Goal: Task Accomplishment & Management: Use online tool/utility

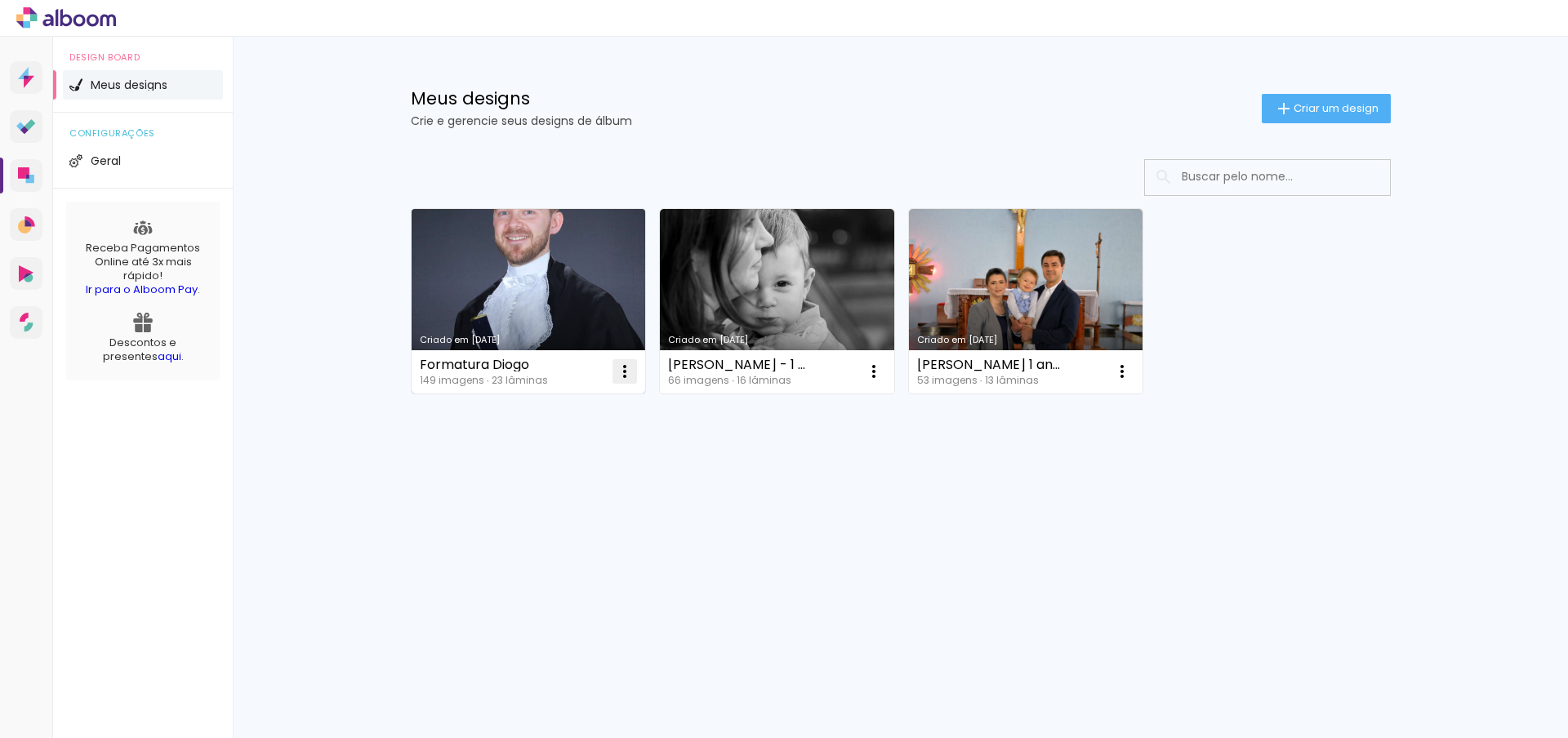
click at [628, 374] on iron-icon at bounding box center [625, 372] width 19 height 19
click at [557, 473] on paper-item "Excluir" at bounding box center [560, 479] width 161 height 32
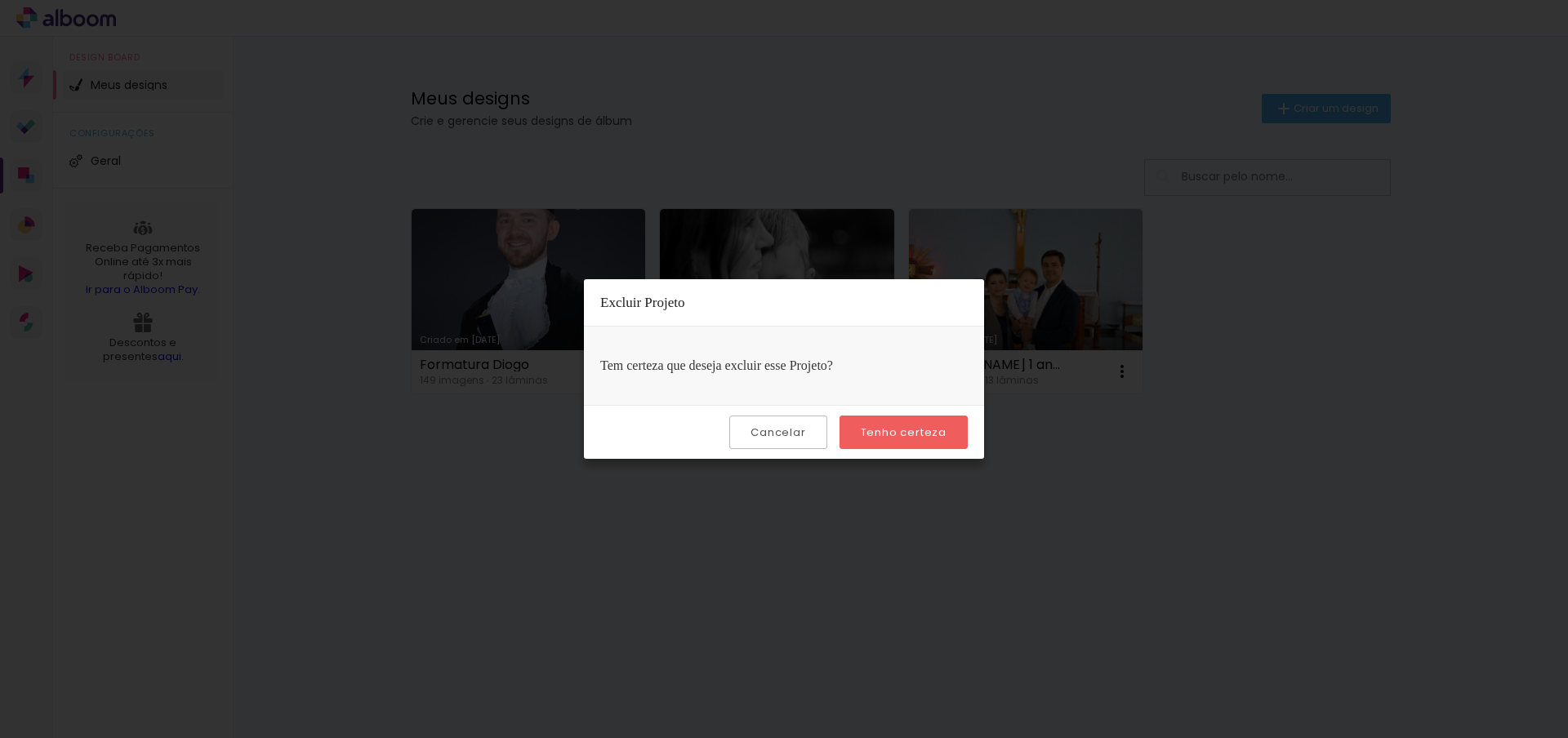
click at [0, 0] on slot "Tenho certeza" at bounding box center [0, 0] width 0 height 0
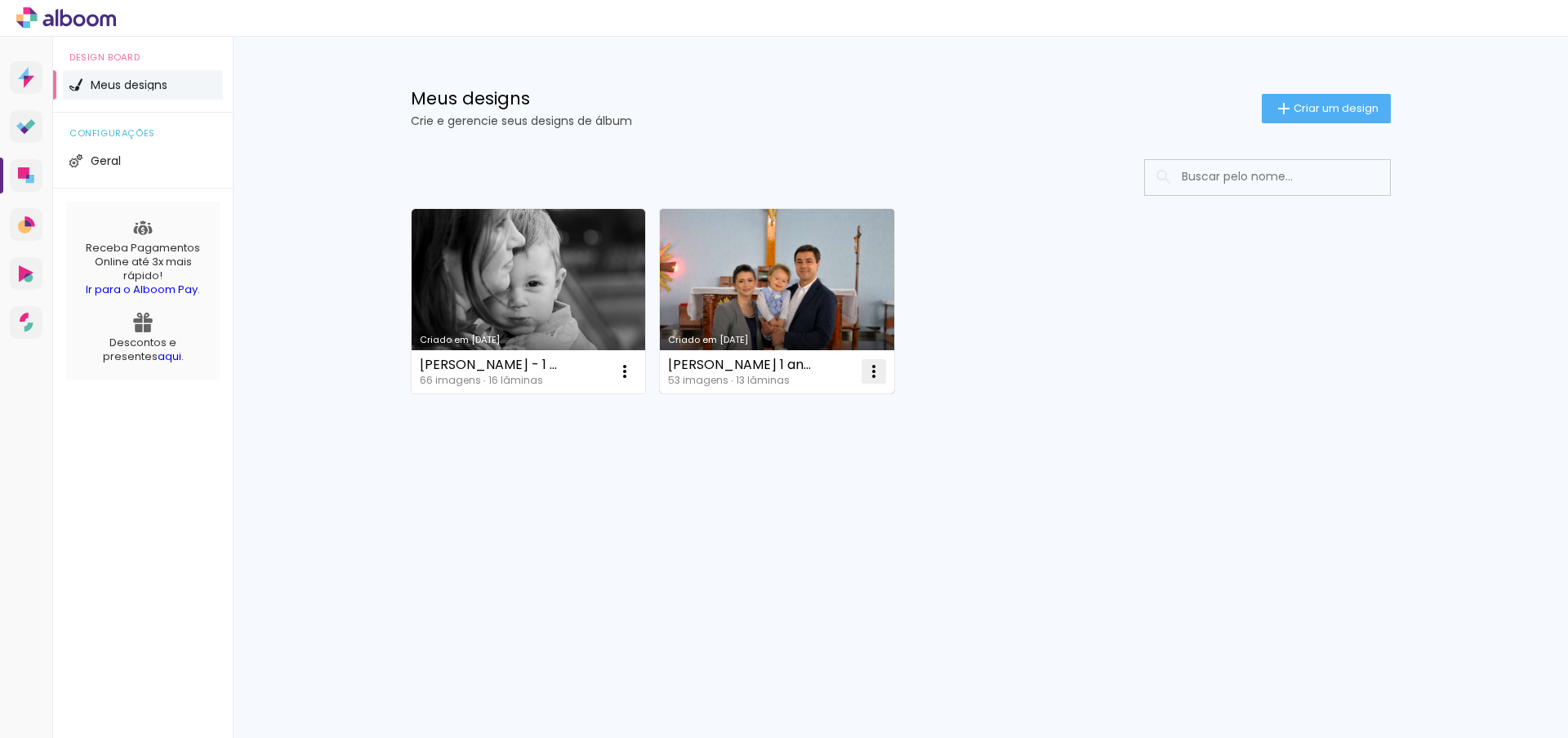
click at [868, 371] on iron-icon at bounding box center [874, 372] width 19 height 19
click at [790, 436] on span "Fazer uma cópia" at bounding box center [812, 442] width 96 height 11
type input "Cópia de Louise 1 ano"
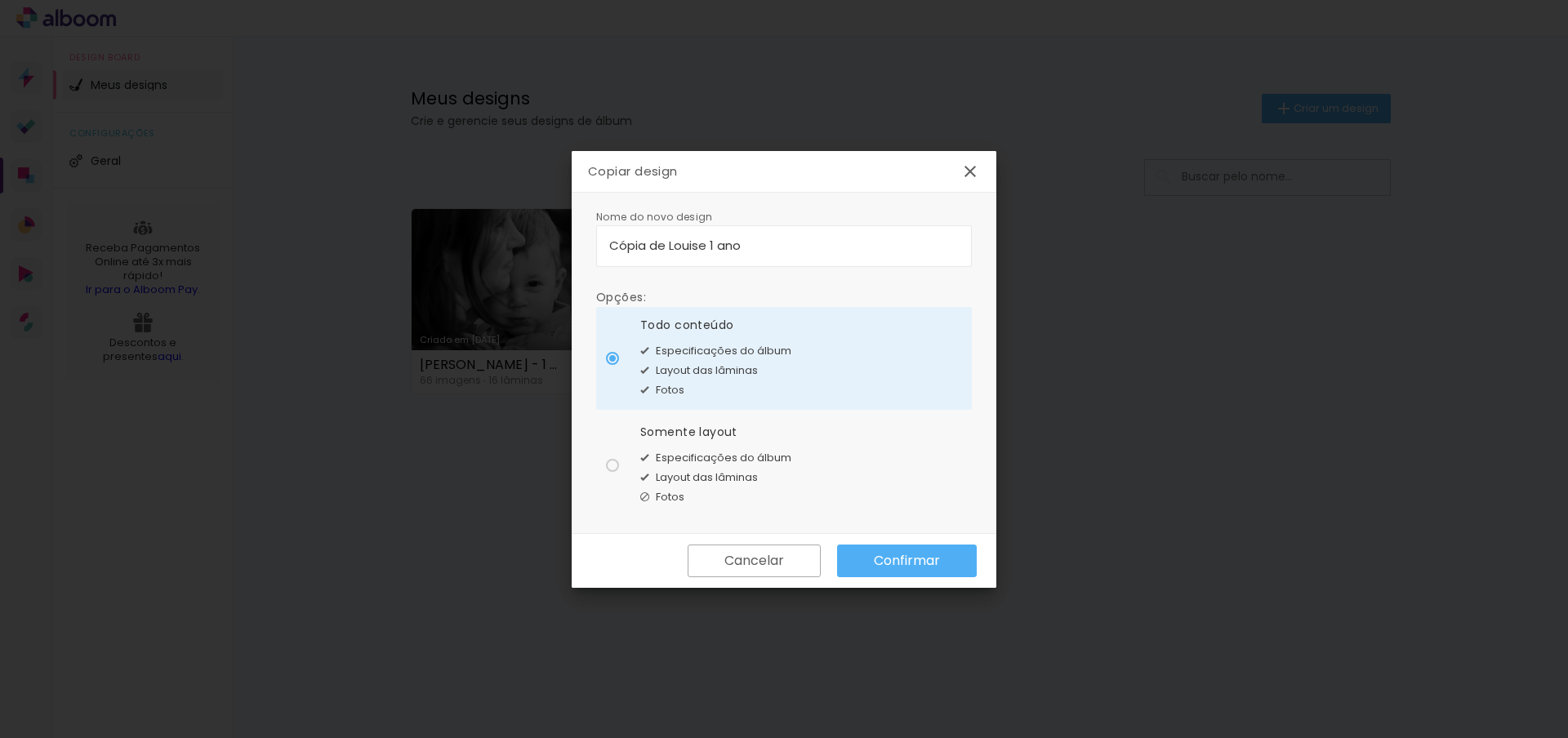
click at [677, 460] on span "Especificações do álbum" at bounding box center [723, 458] width 136 height 17
type paper-radio-button "on"
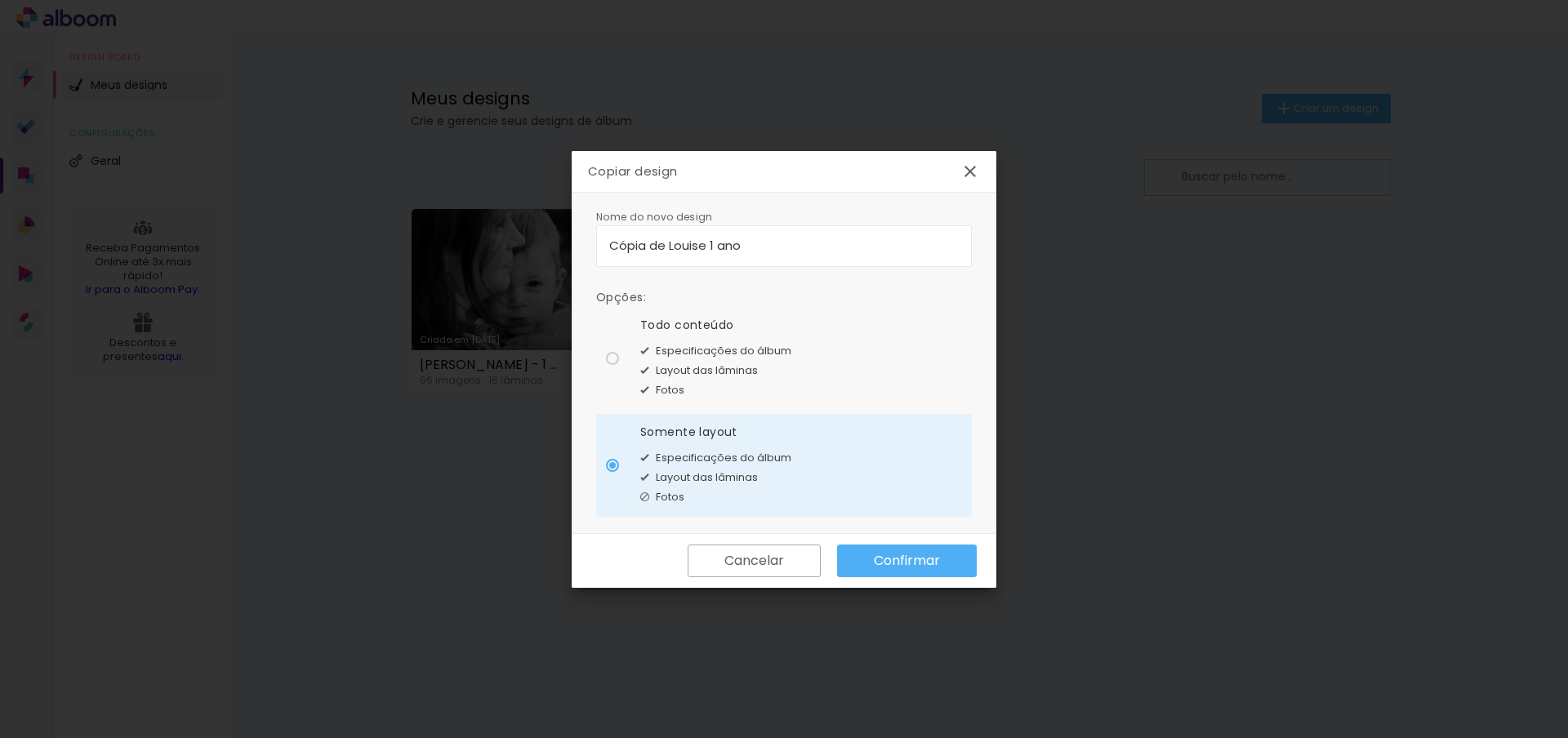
click at [689, 249] on input "Cópia de Louise 1 ano" at bounding box center [784, 245] width 350 height 18
drag, startPoint x: 713, startPoint y: 243, endPoint x: 588, endPoint y: 241, distance: 125.0
click at [588, 241] on div "Nome do novo design Opções: Todo conteúdo Especificações do álbum Layout das lâ…" at bounding box center [784, 363] width 424 height 341
type input "Sabatico"
type paper-input "Sabatico"
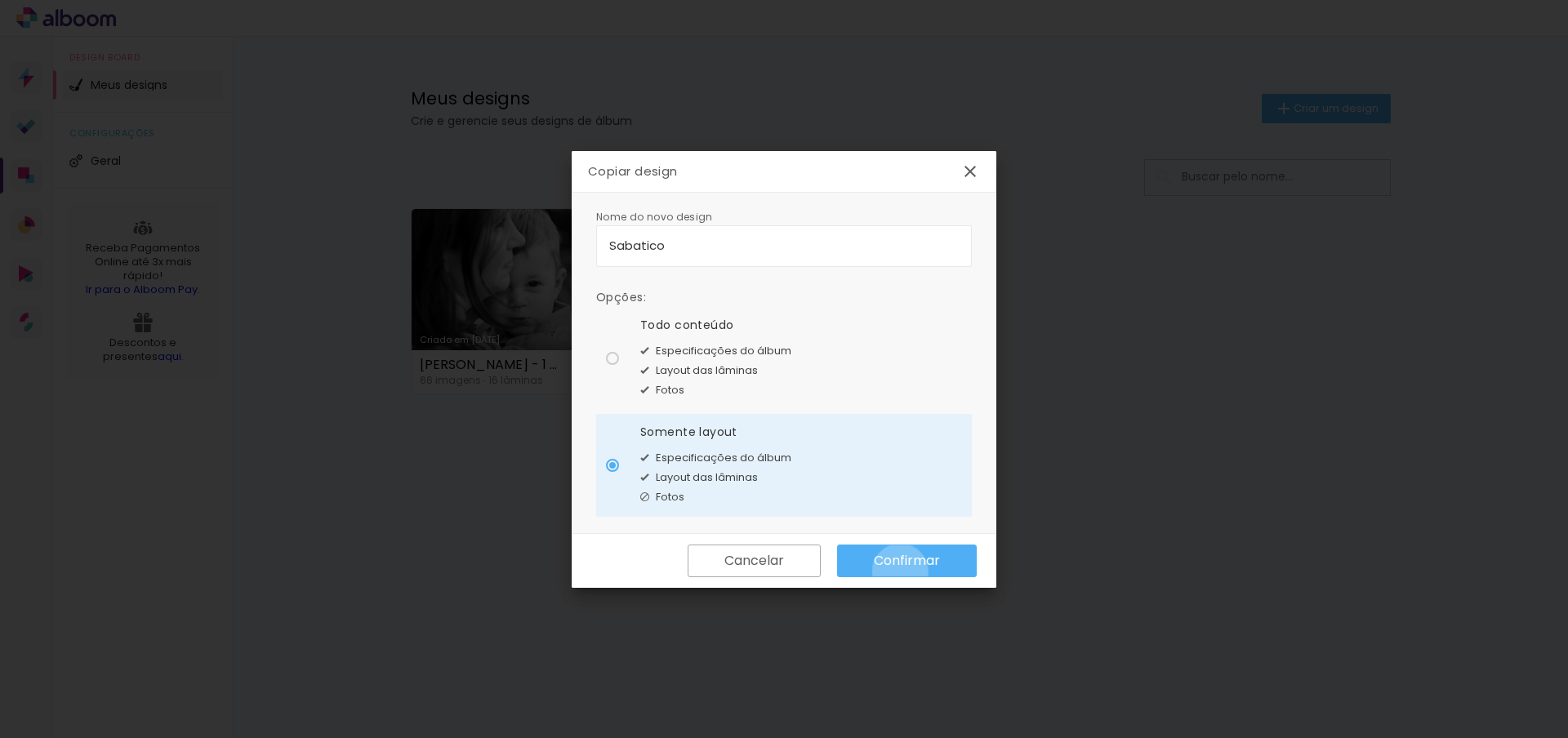
click at [900, 571] on paper-button "Confirmar" at bounding box center [906, 560] width 139 height 32
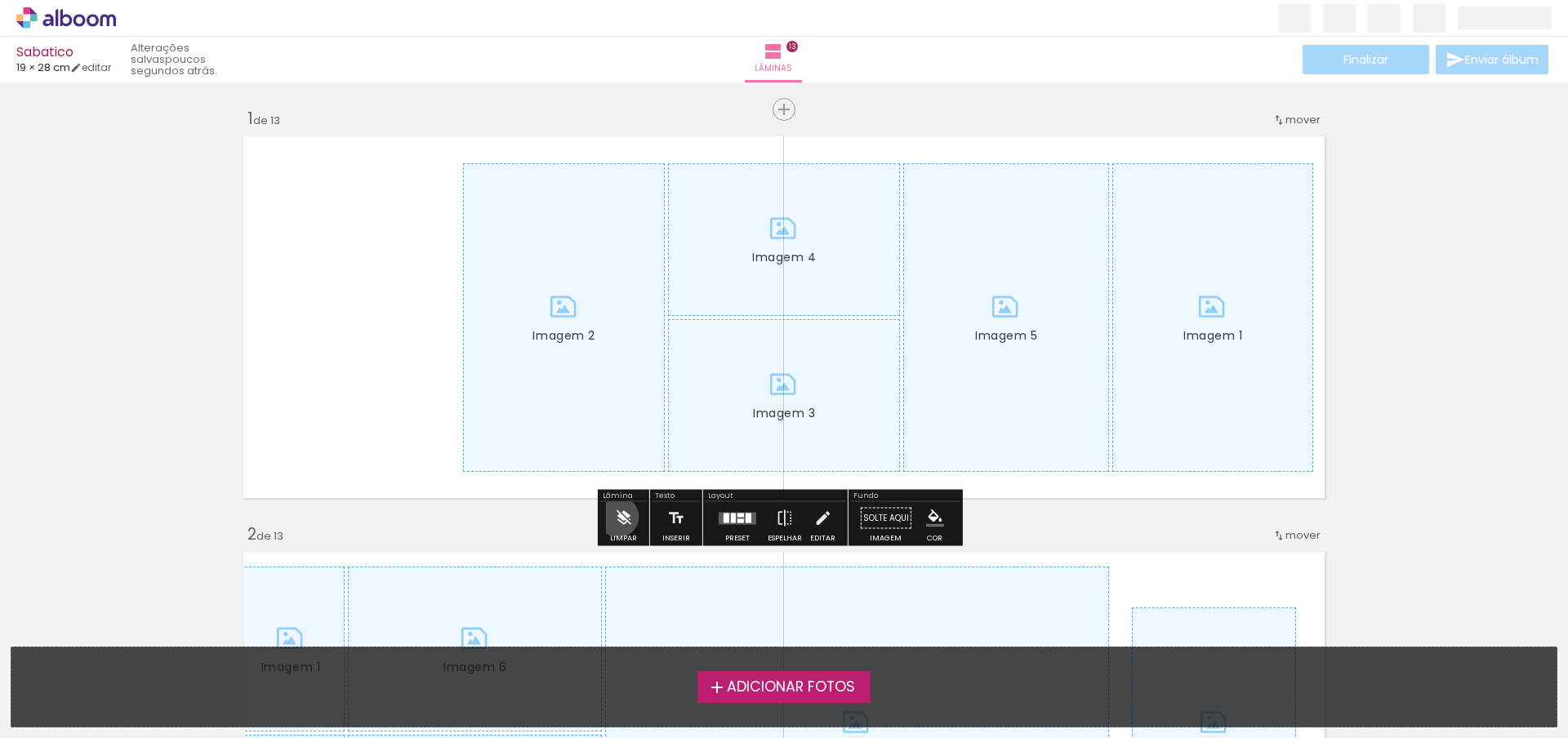
click at [618, 516] on iron-icon at bounding box center [623, 518] width 18 height 32
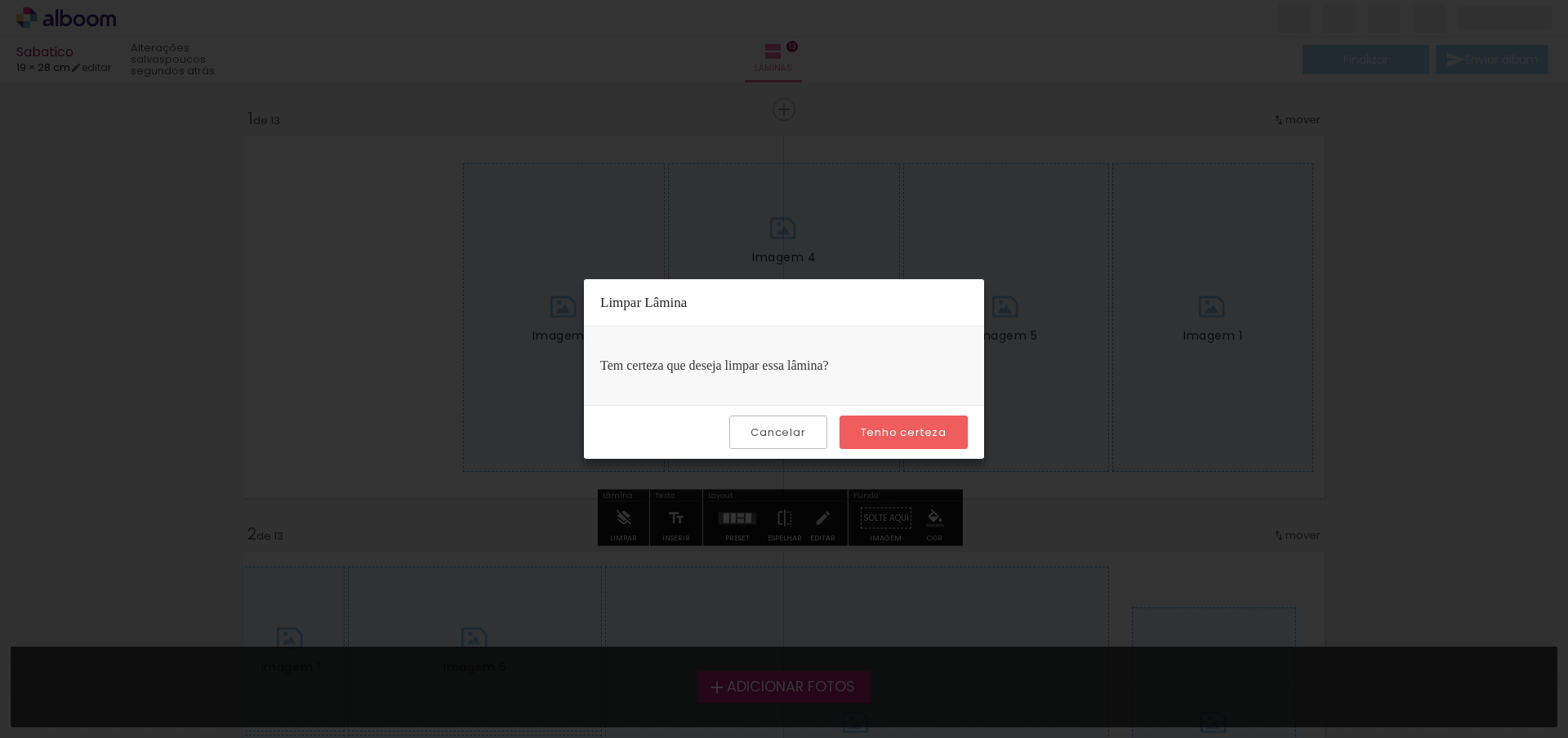
click at [0, 0] on slot "Tenho certeza" at bounding box center [0, 0] width 0 height 0
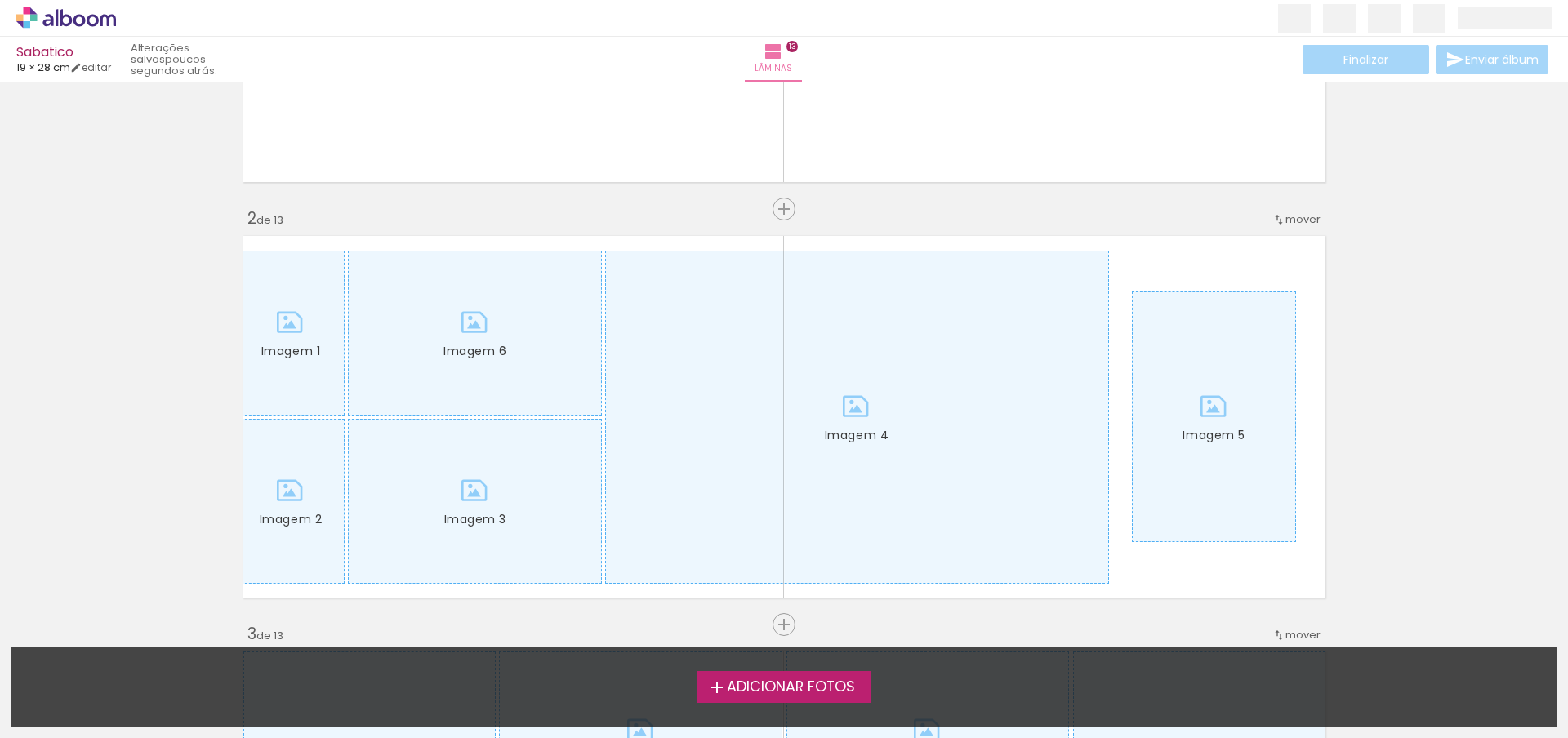
scroll to position [530, 0]
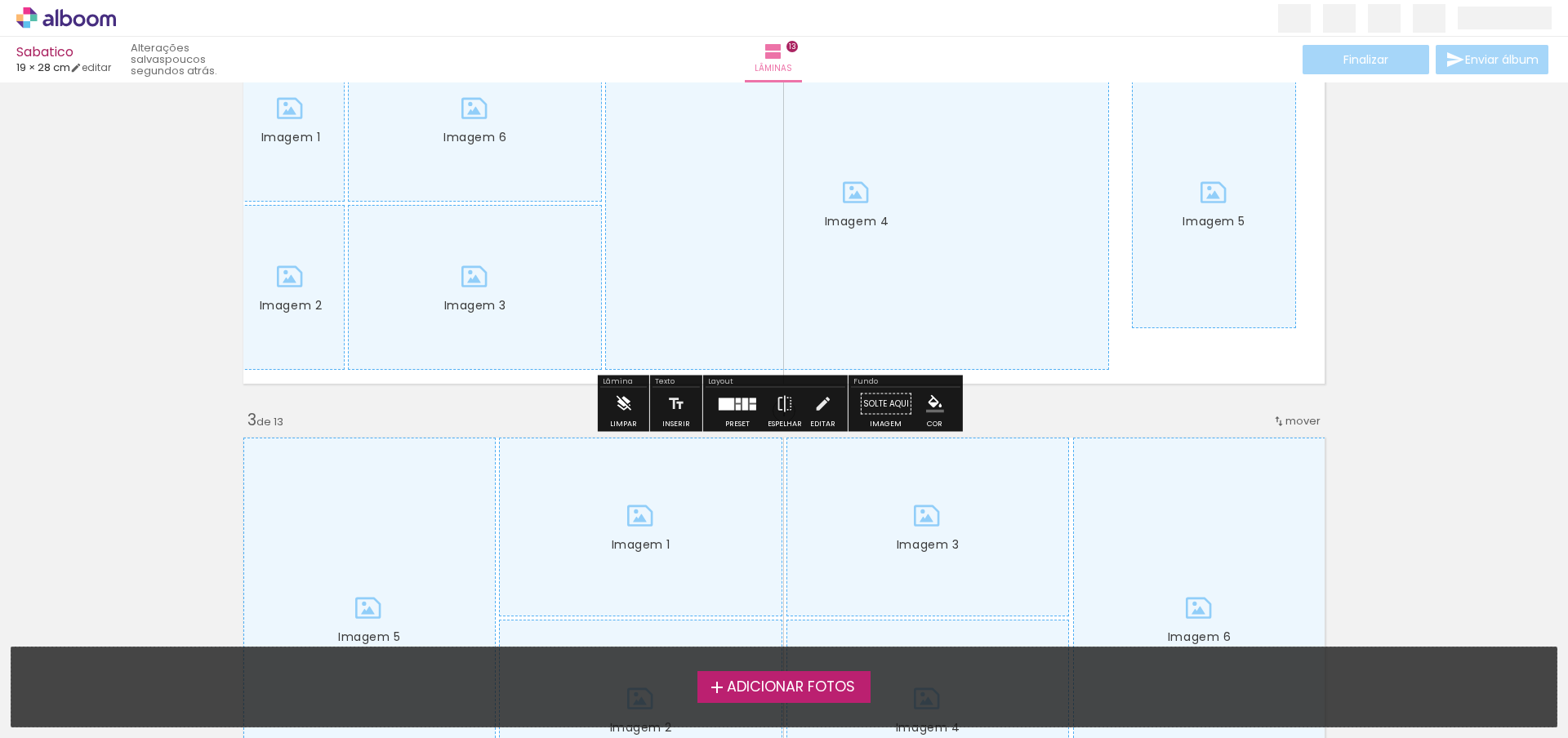
click at [630, 400] on iron-icon at bounding box center [623, 404] width 18 height 32
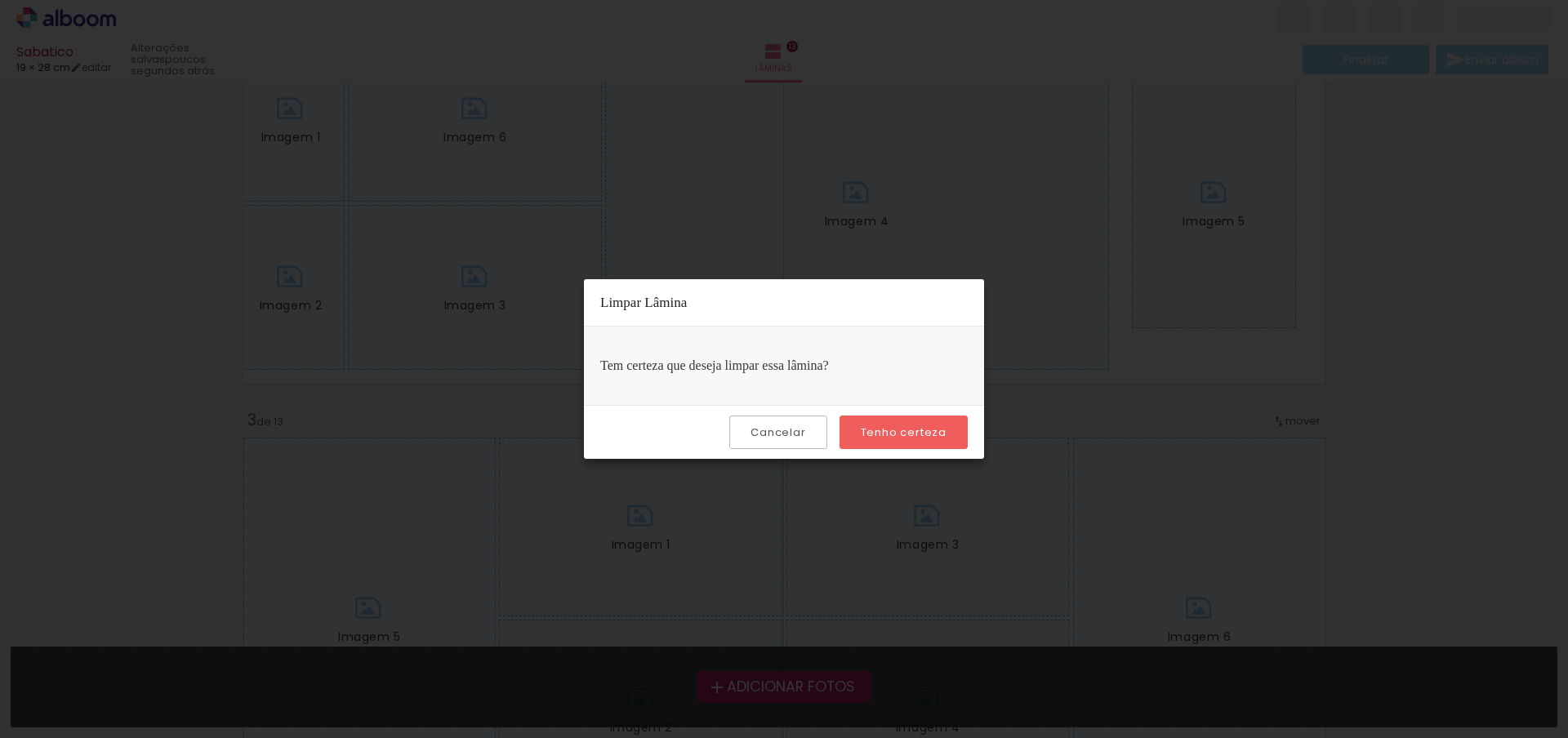
click at [0, 0] on slot "Tenho certeza" at bounding box center [0, 0] width 0 height 0
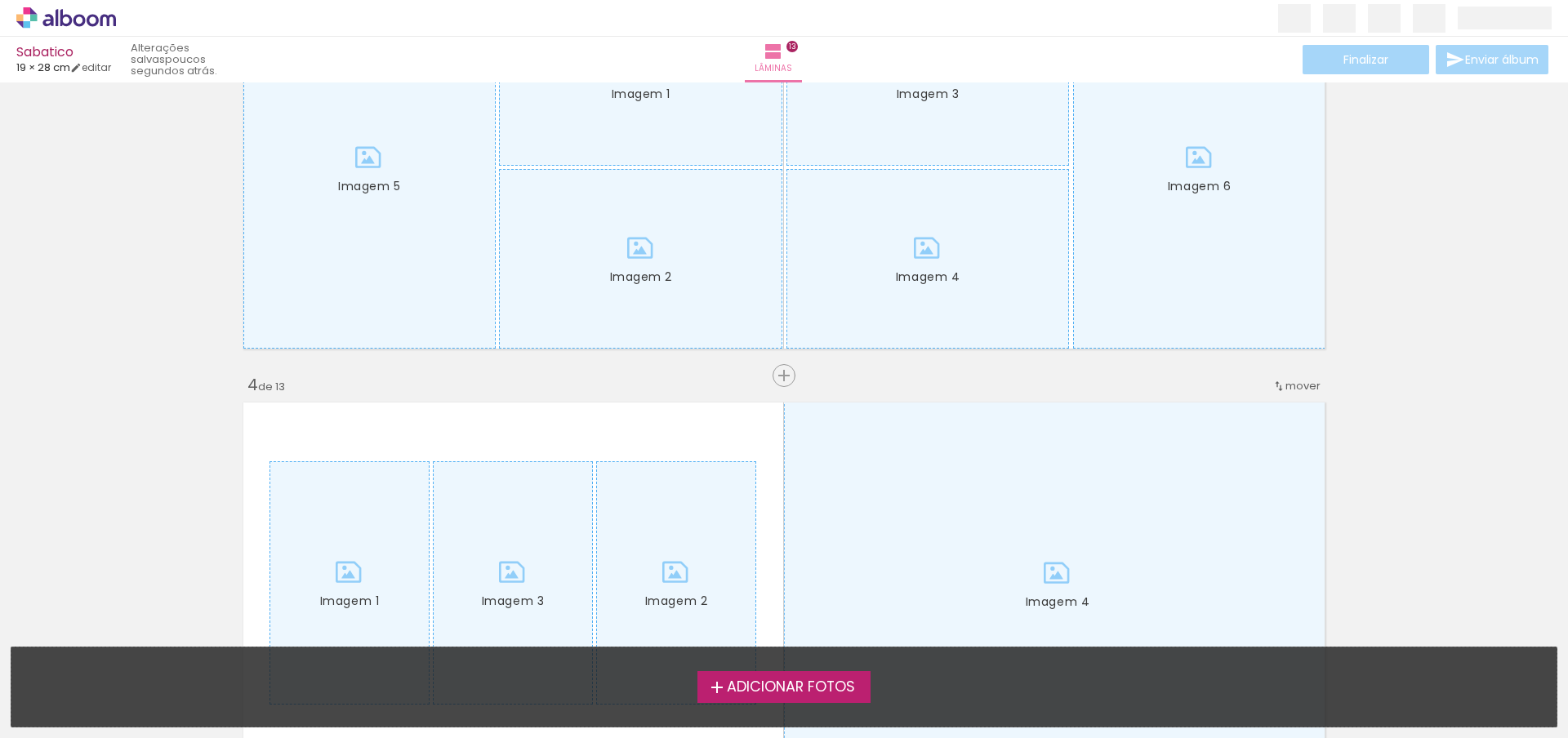
scroll to position [1013, 0]
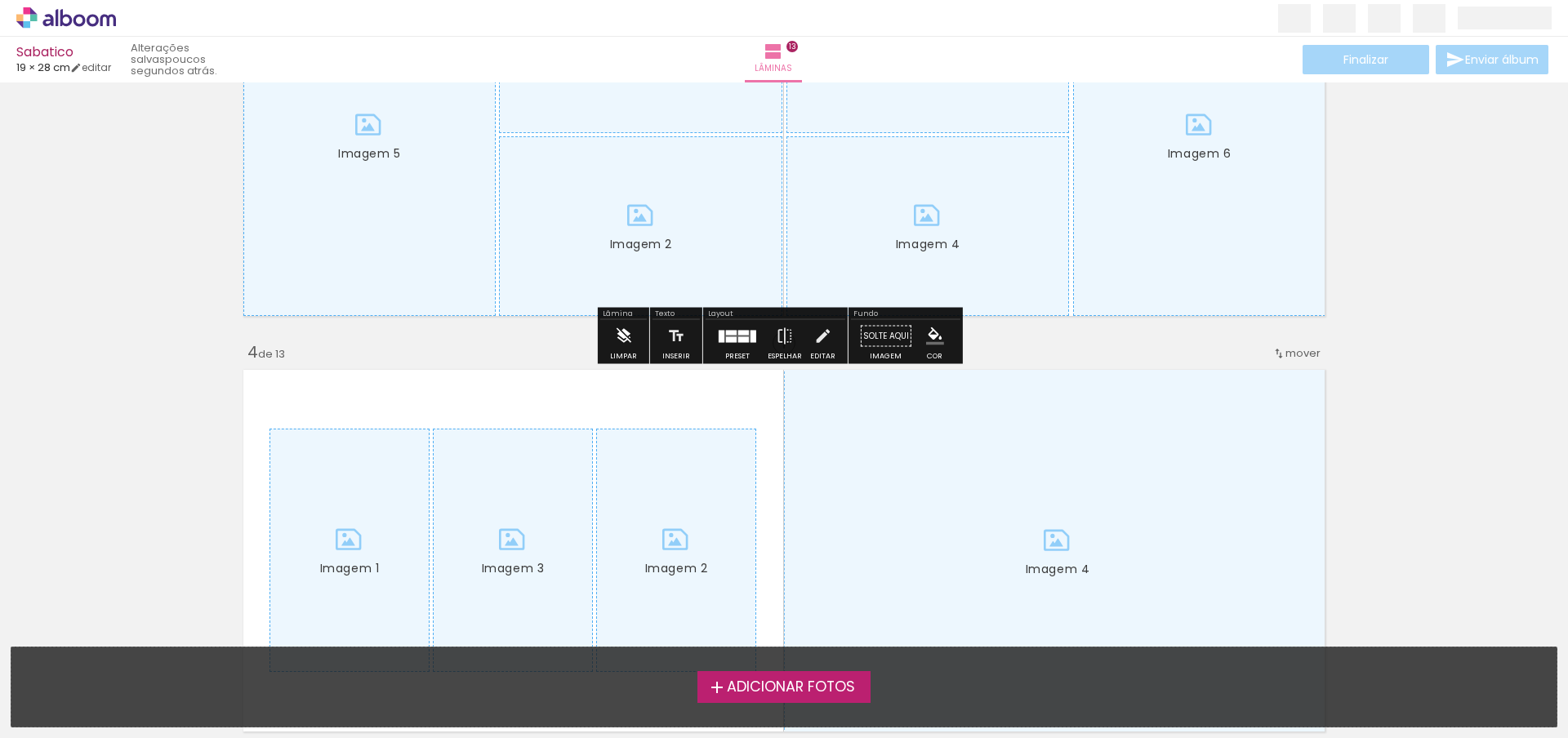
click at [626, 344] on iron-icon at bounding box center [623, 336] width 18 height 32
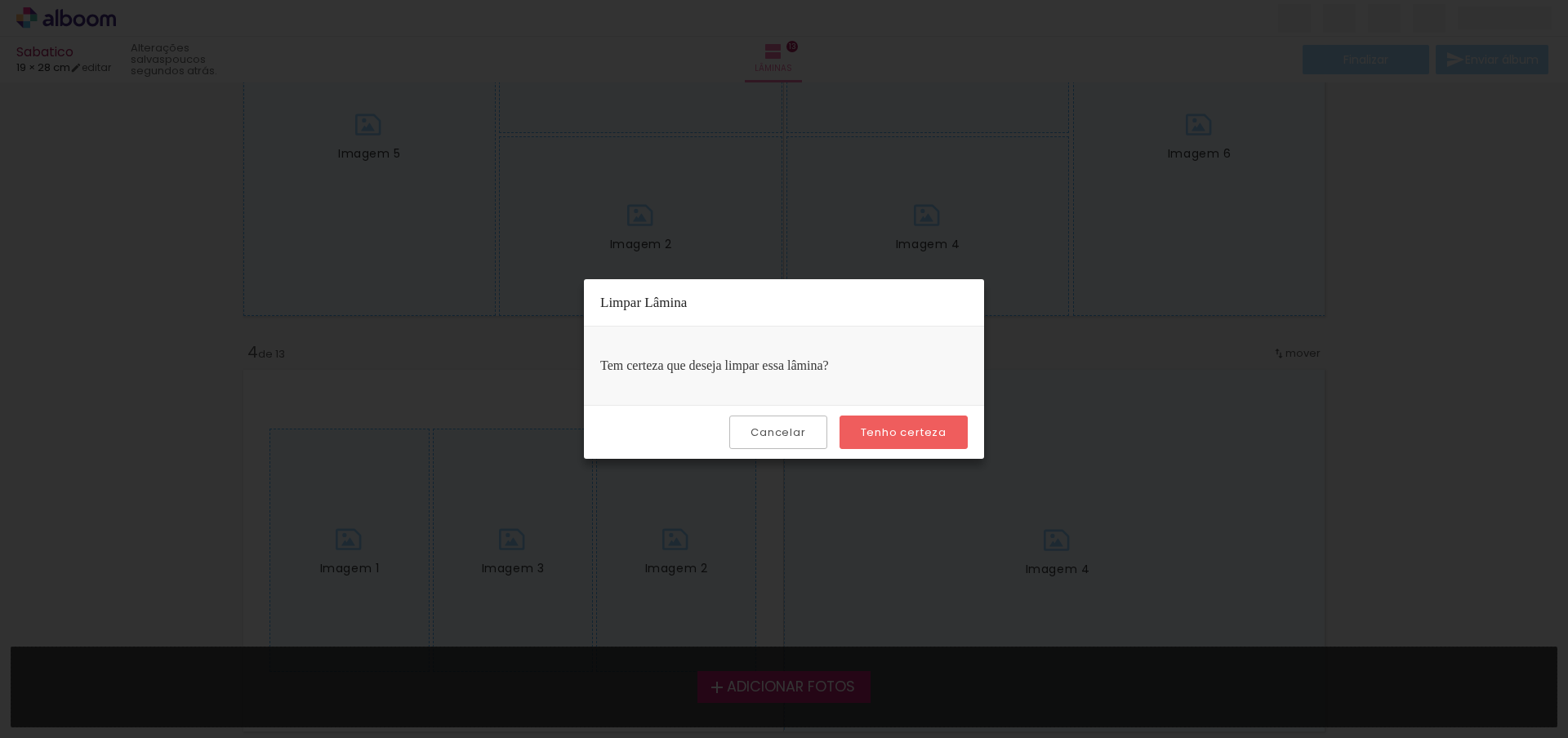
click at [890, 418] on paper-button "Tenho certeza" at bounding box center [904, 432] width 128 height 33
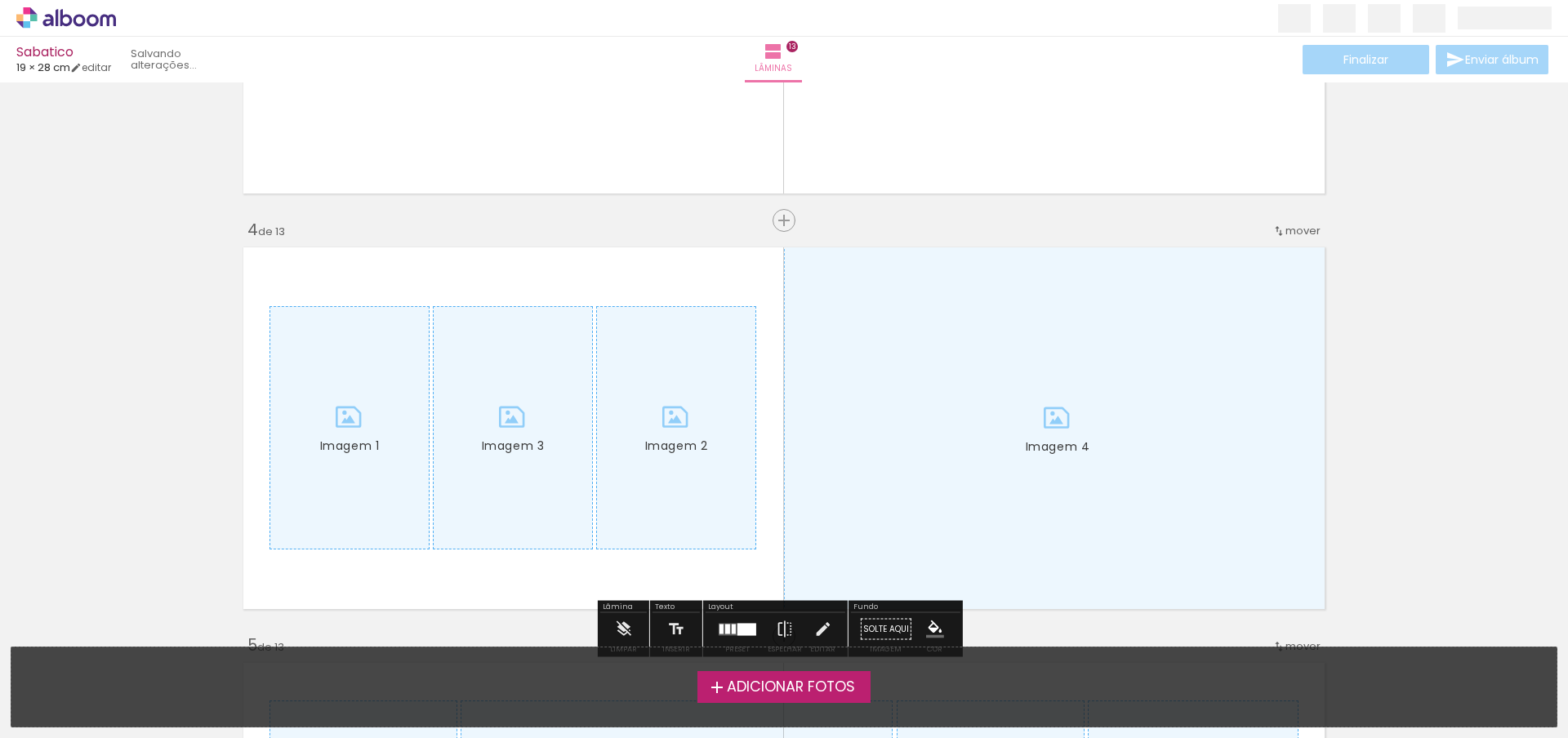
scroll to position [1309, 0]
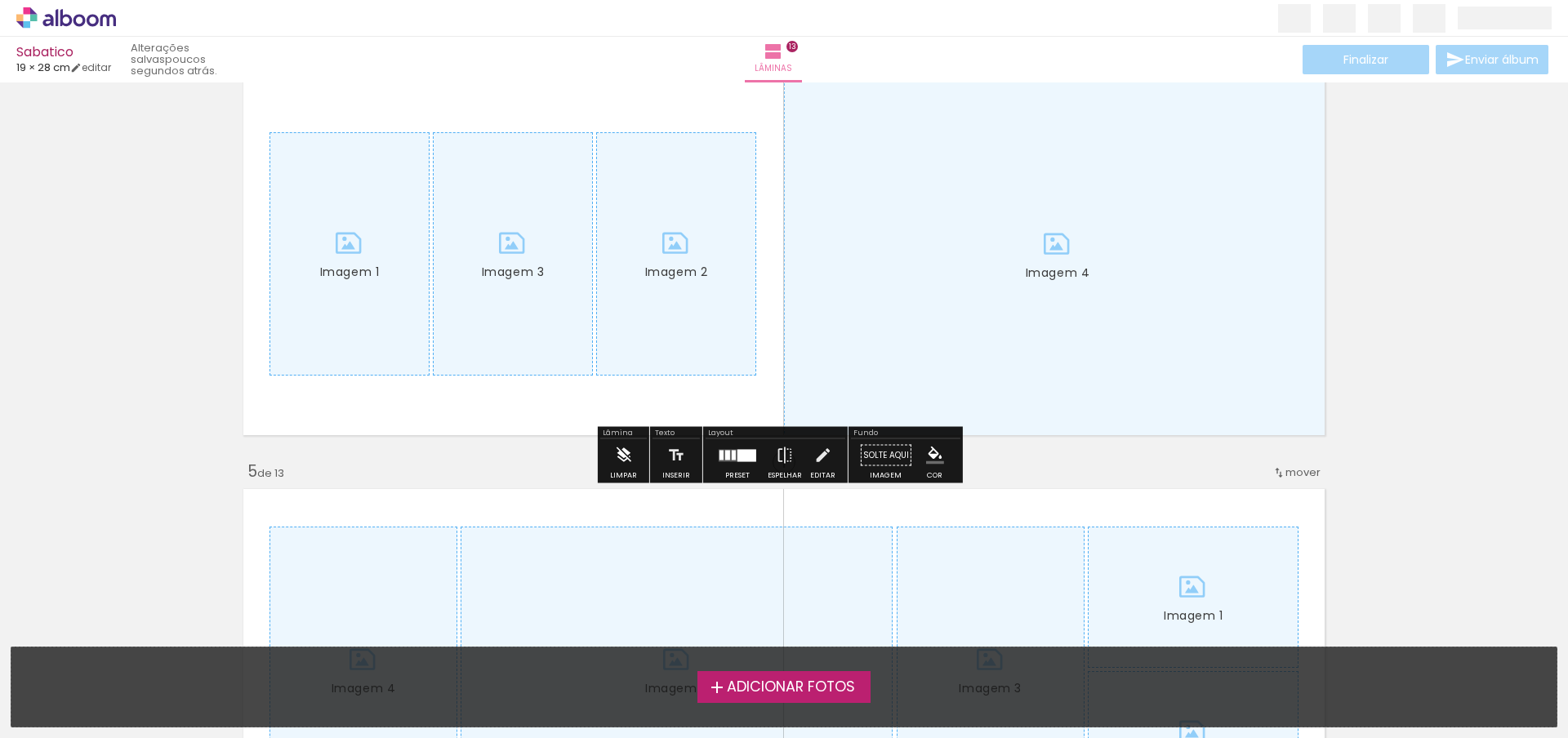
click at [620, 453] on iron-icon at bounding box center [623, 455] width 18 height 32
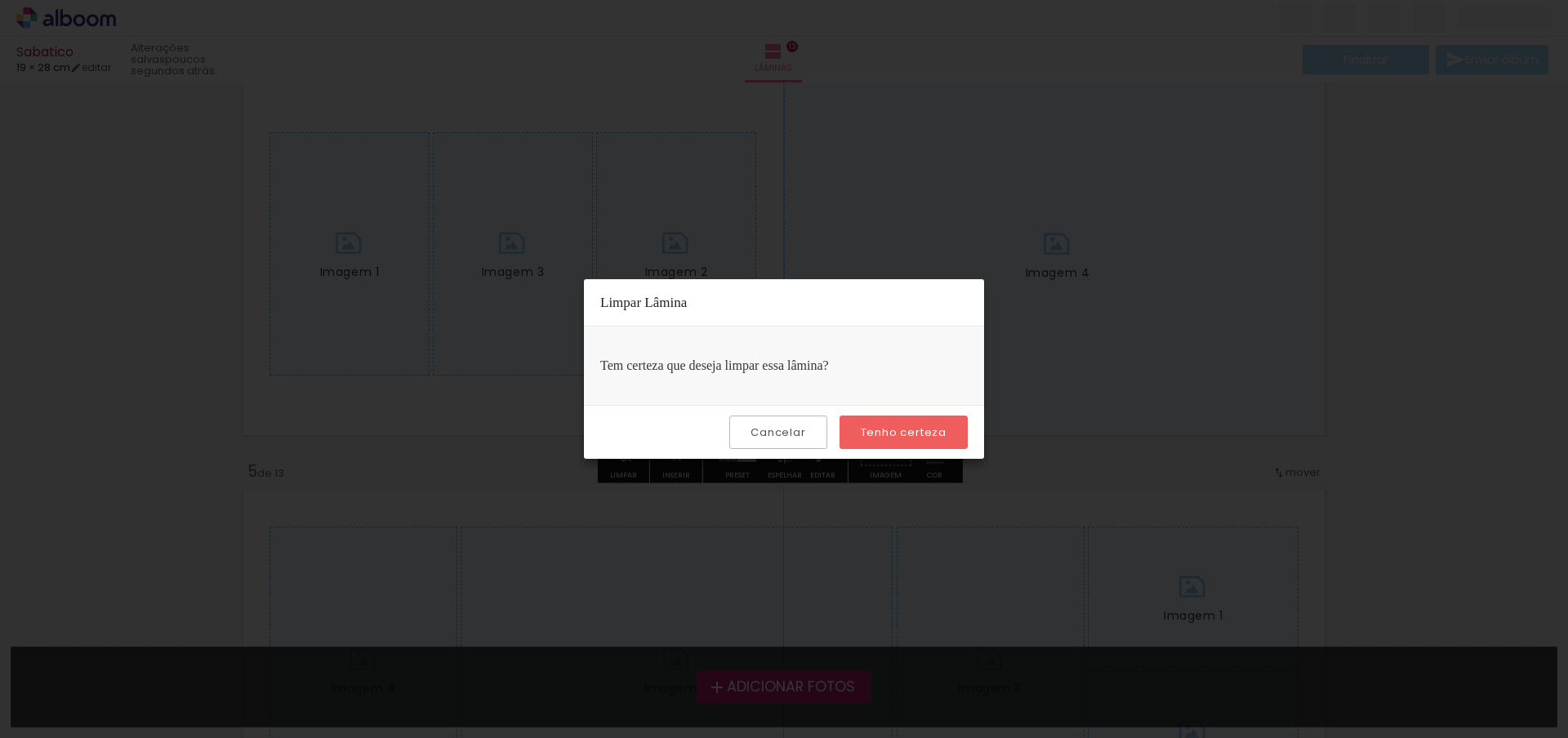
click at [0, 0] on slot "Tenho certeza" at bounding box center [0, 0] width 0 height 0
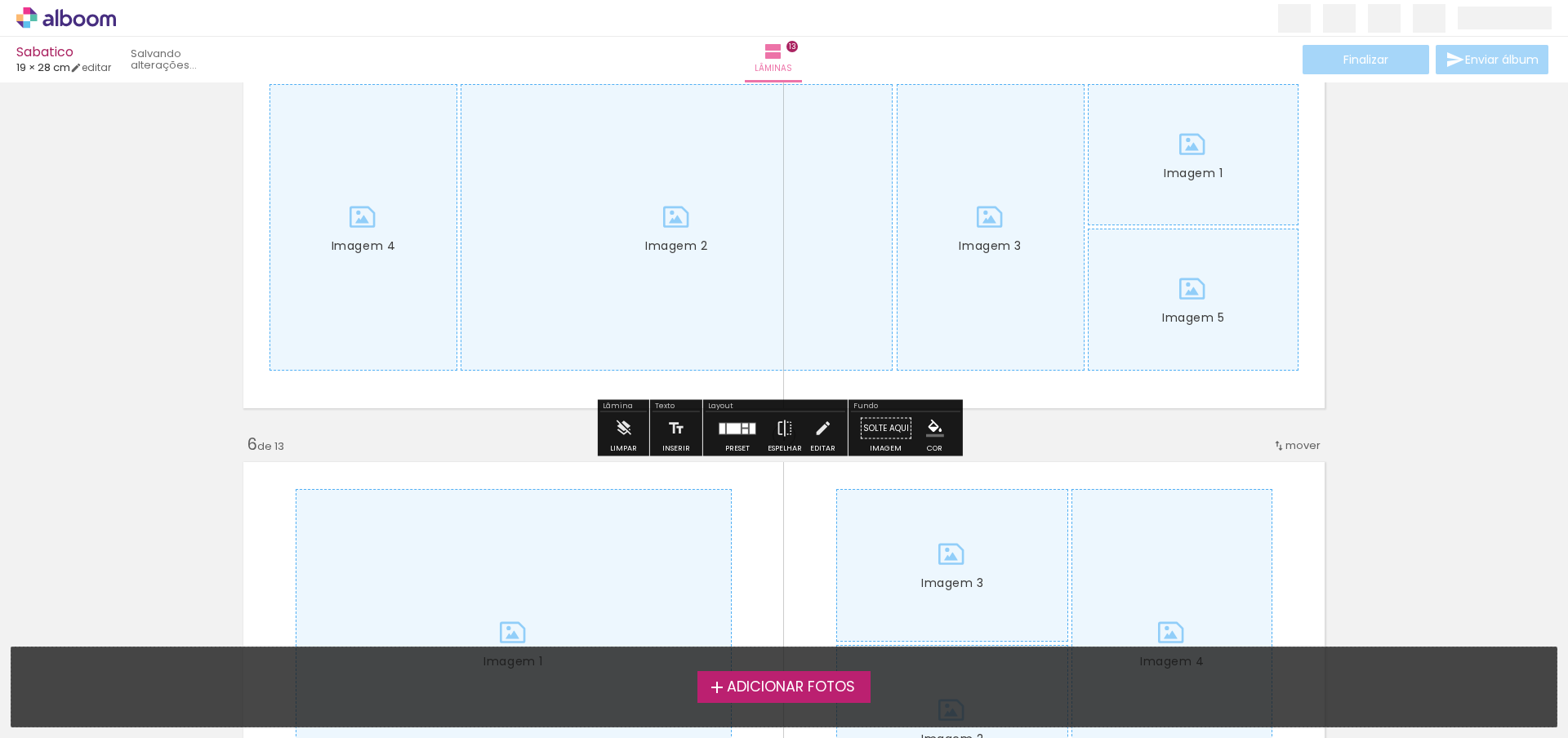
scroll to position [1793, 0]
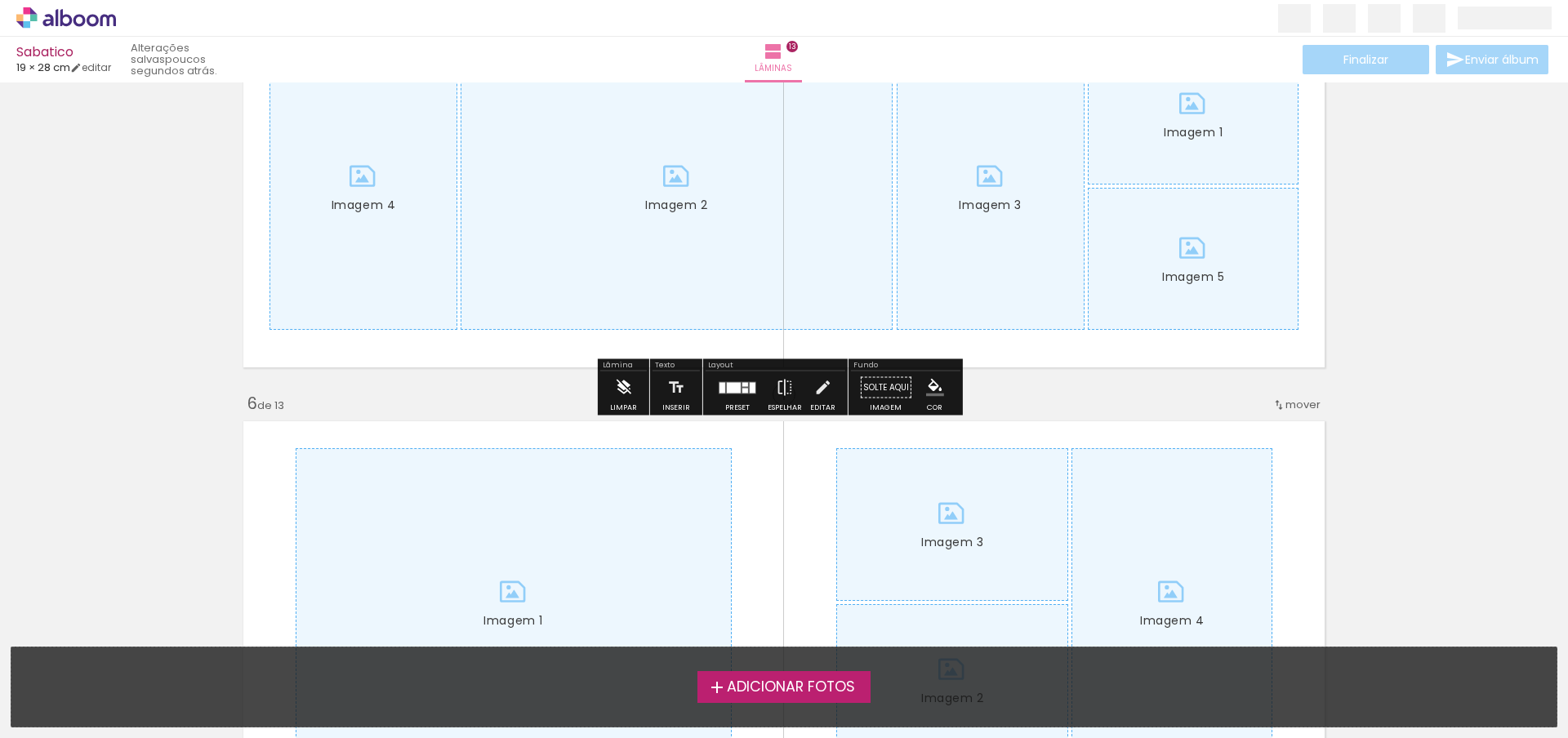
click at [628, 399] on iron-icon at bounding box center [623, 387] width 18 height 32
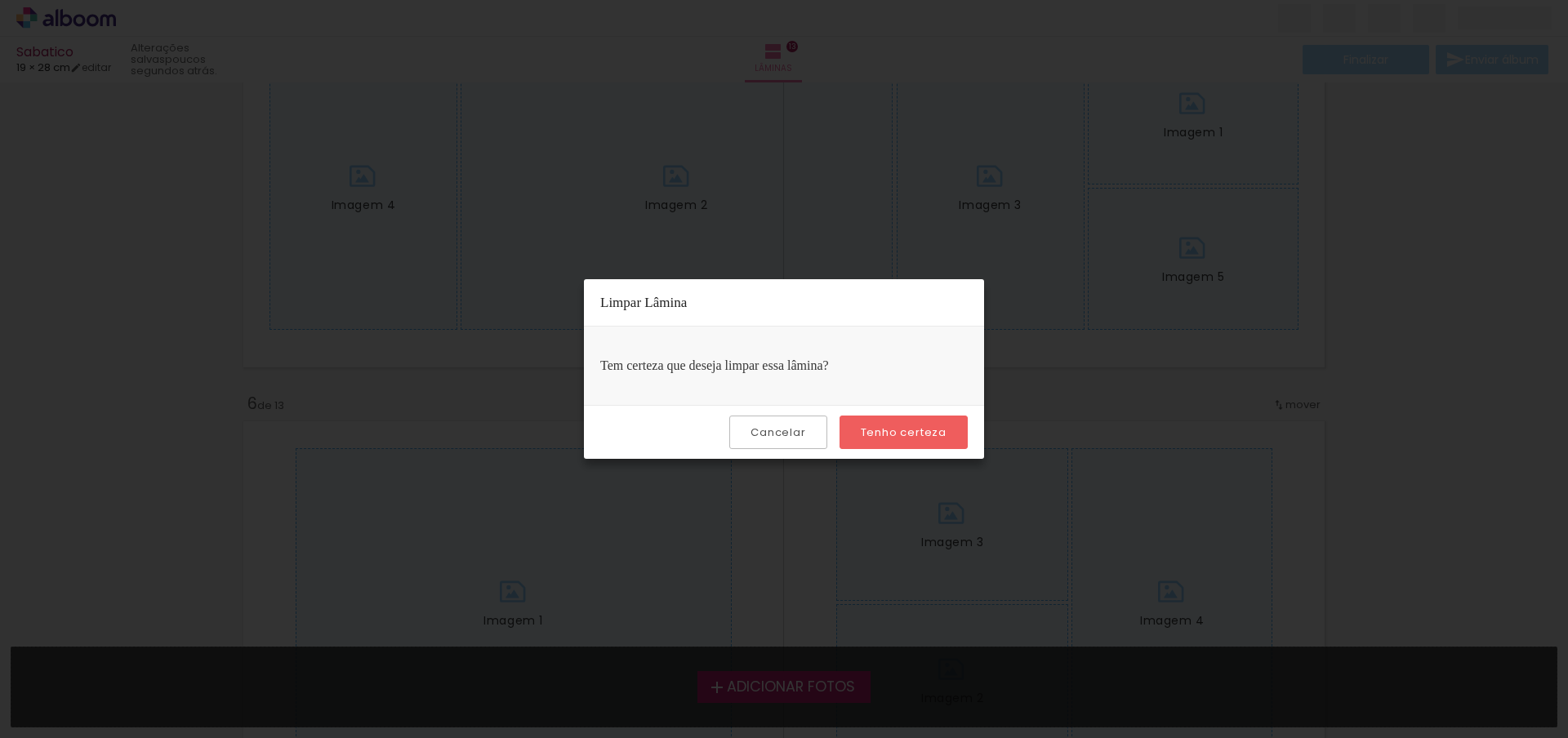
click at [0, 0] on slot "Tenho certeza" at bounding box center [0, 0] width 0 height 0
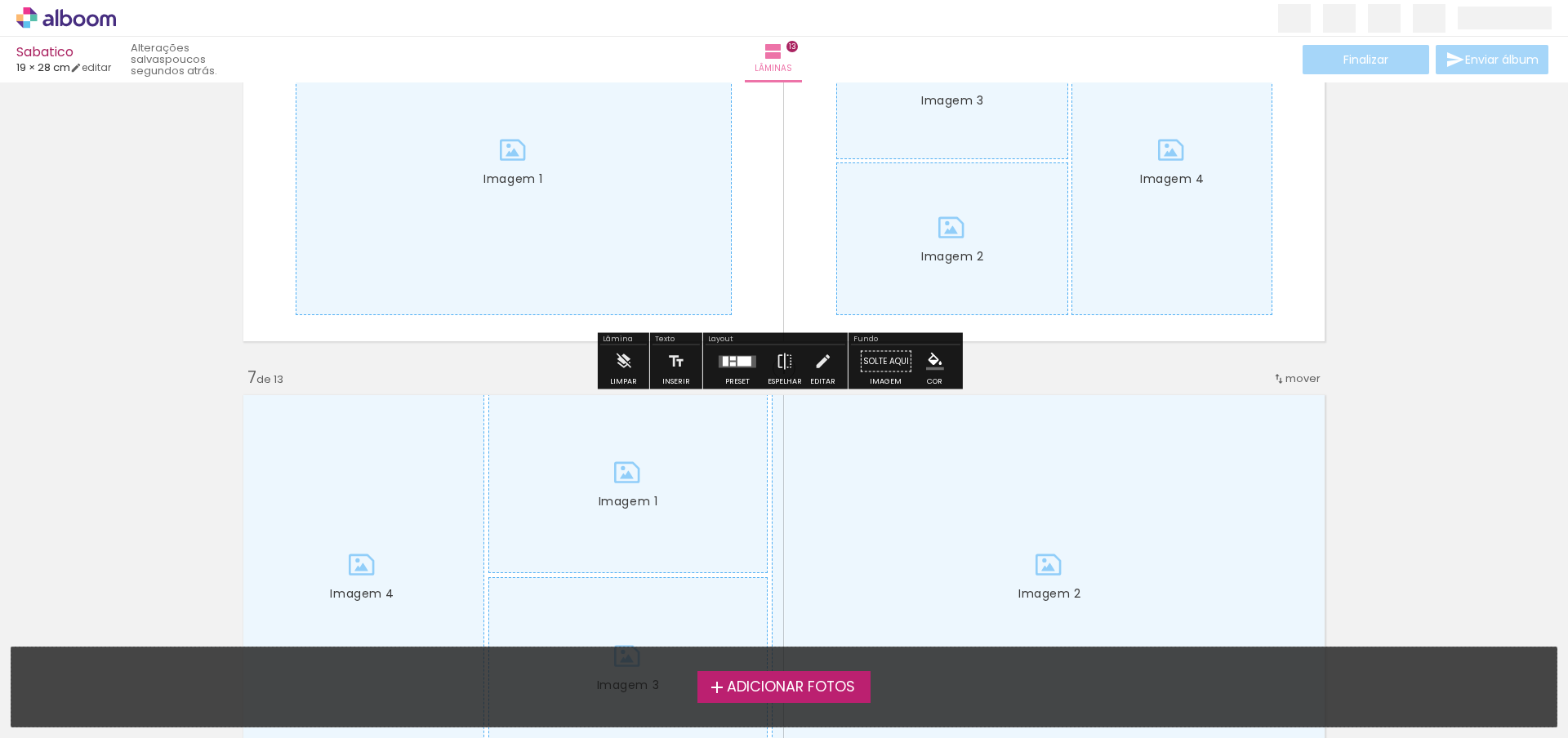
scroll to position [2258, 0]
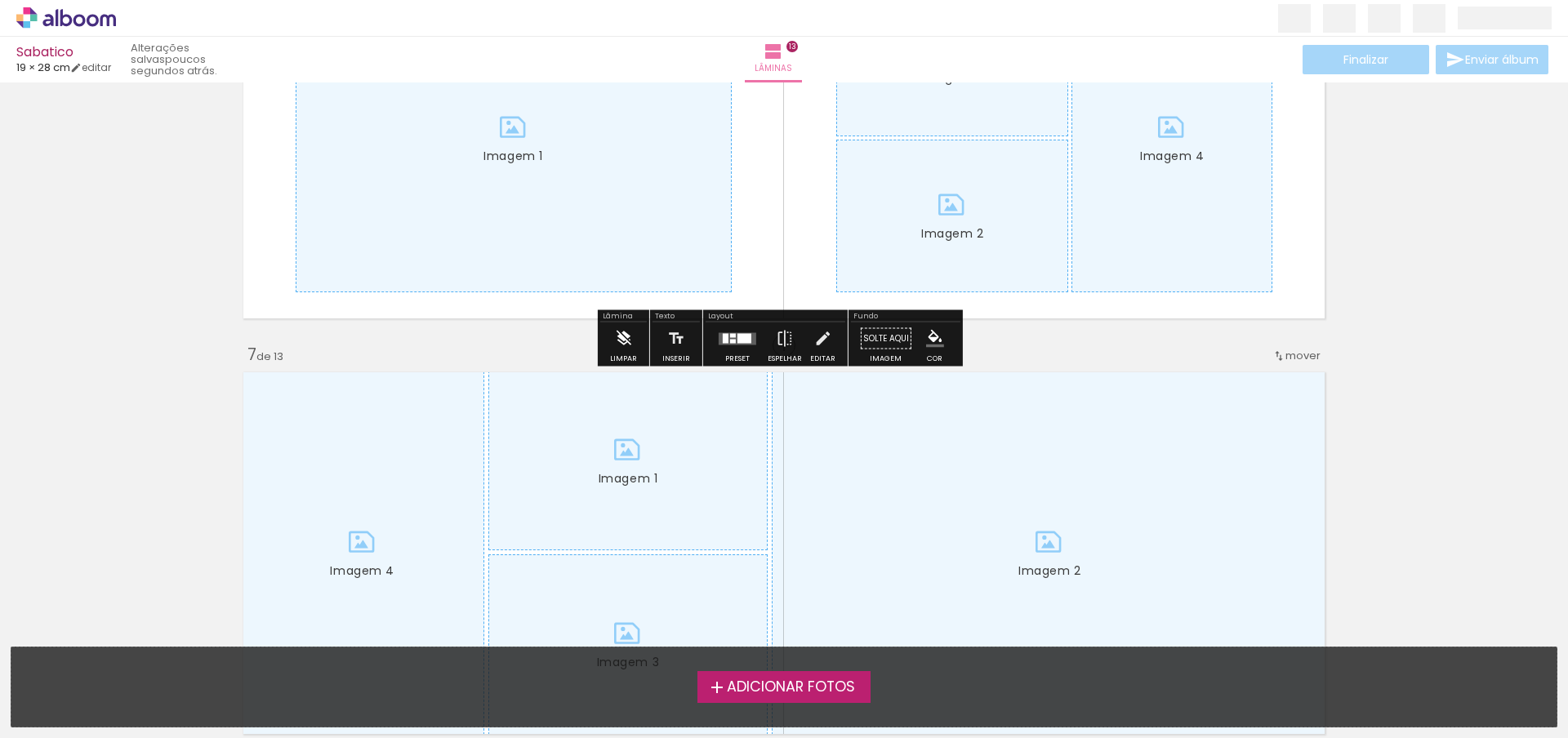
click at [622, 346] on iron-icon at bounding box center [623, 338] width 18 height 32
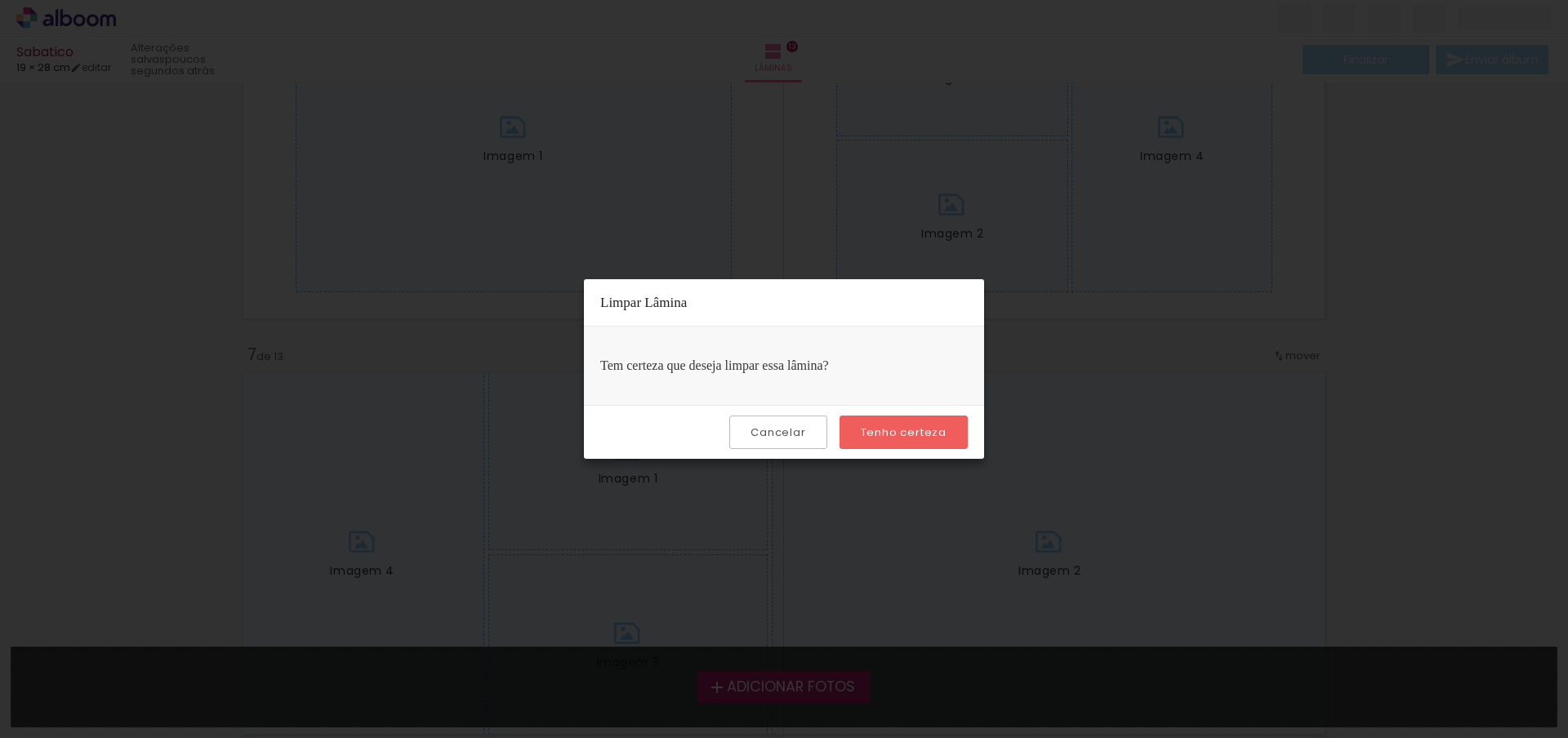
click at [0, 0] on slot "Tenho certeza" at bounding box center [0, 0] width 0 height 0
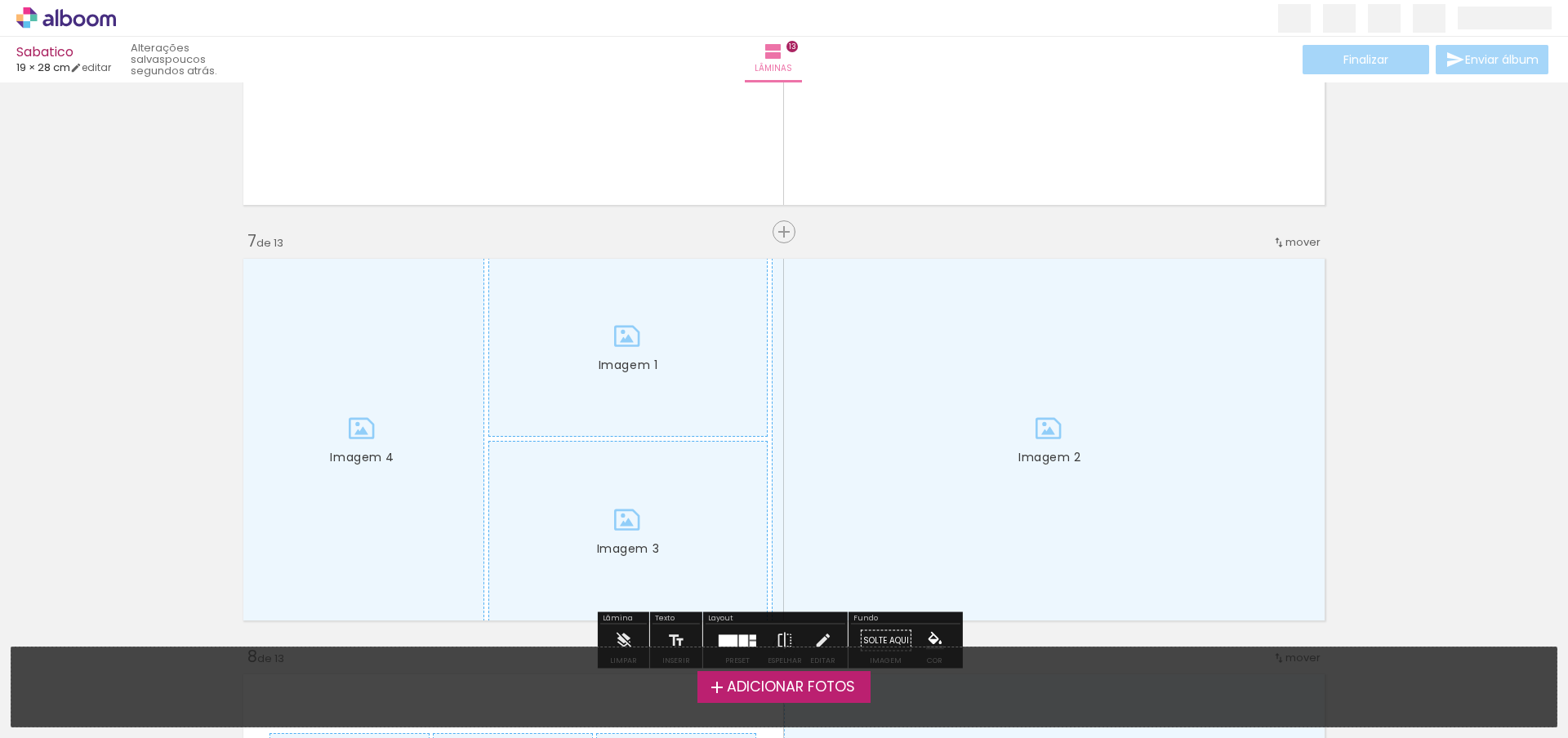
scroll to position [2553, 0]
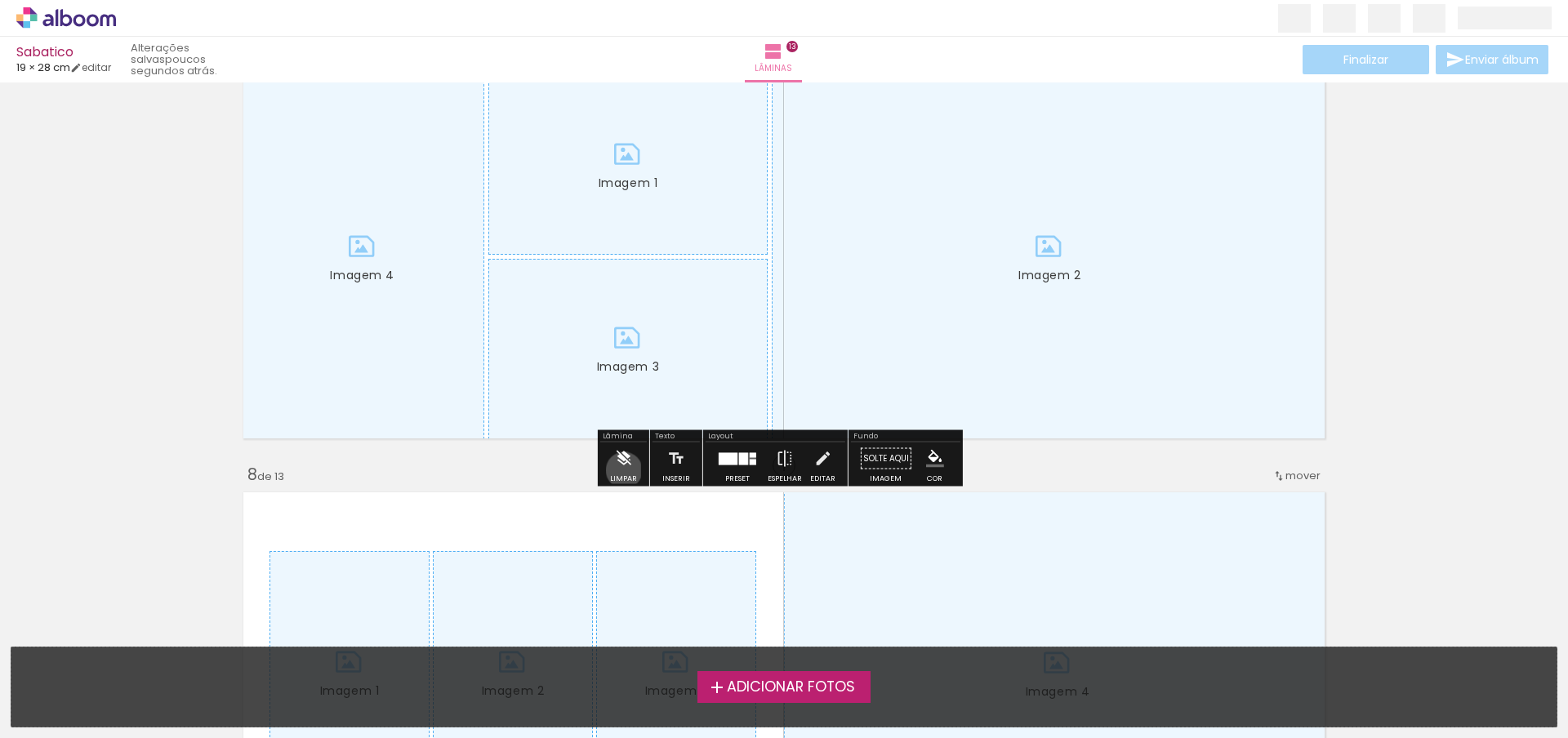
click at [624, 471] on iron-icon at bounding box center [623, 458] width 18 height 32
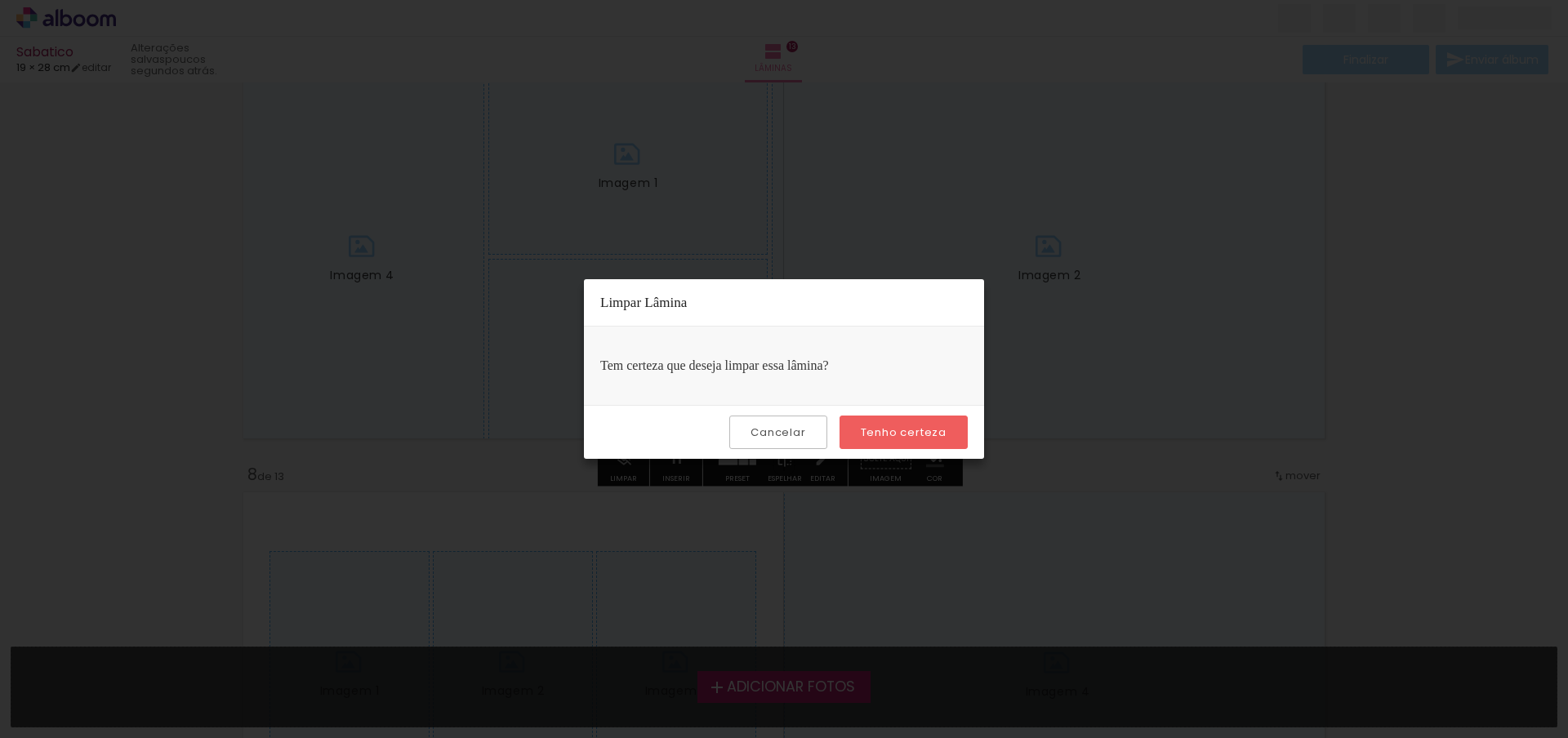
click at [0, 0] on slot "Tenho certeza" at bounding box center [0, 0] width 0 height 0
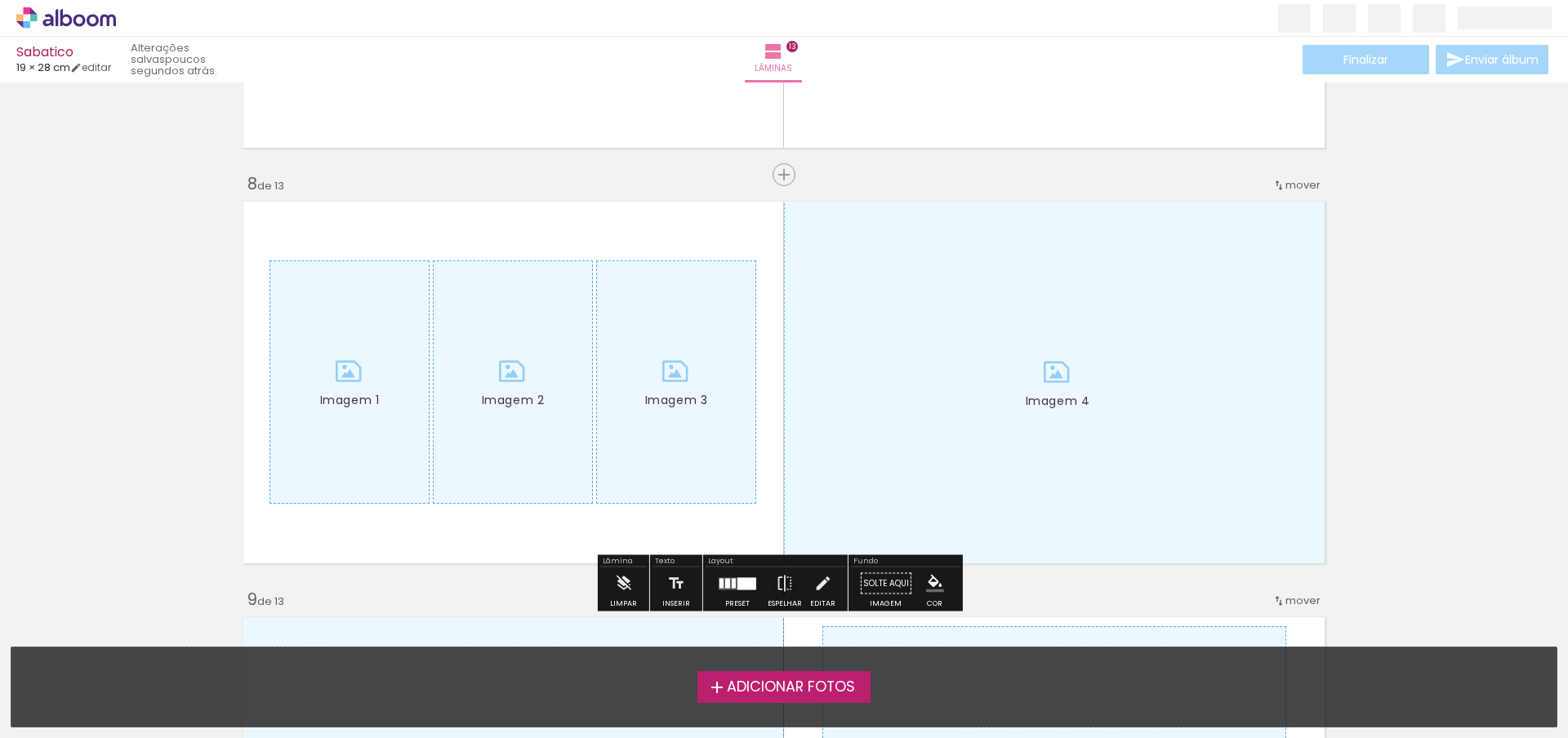
scroll to position [2979, 0]
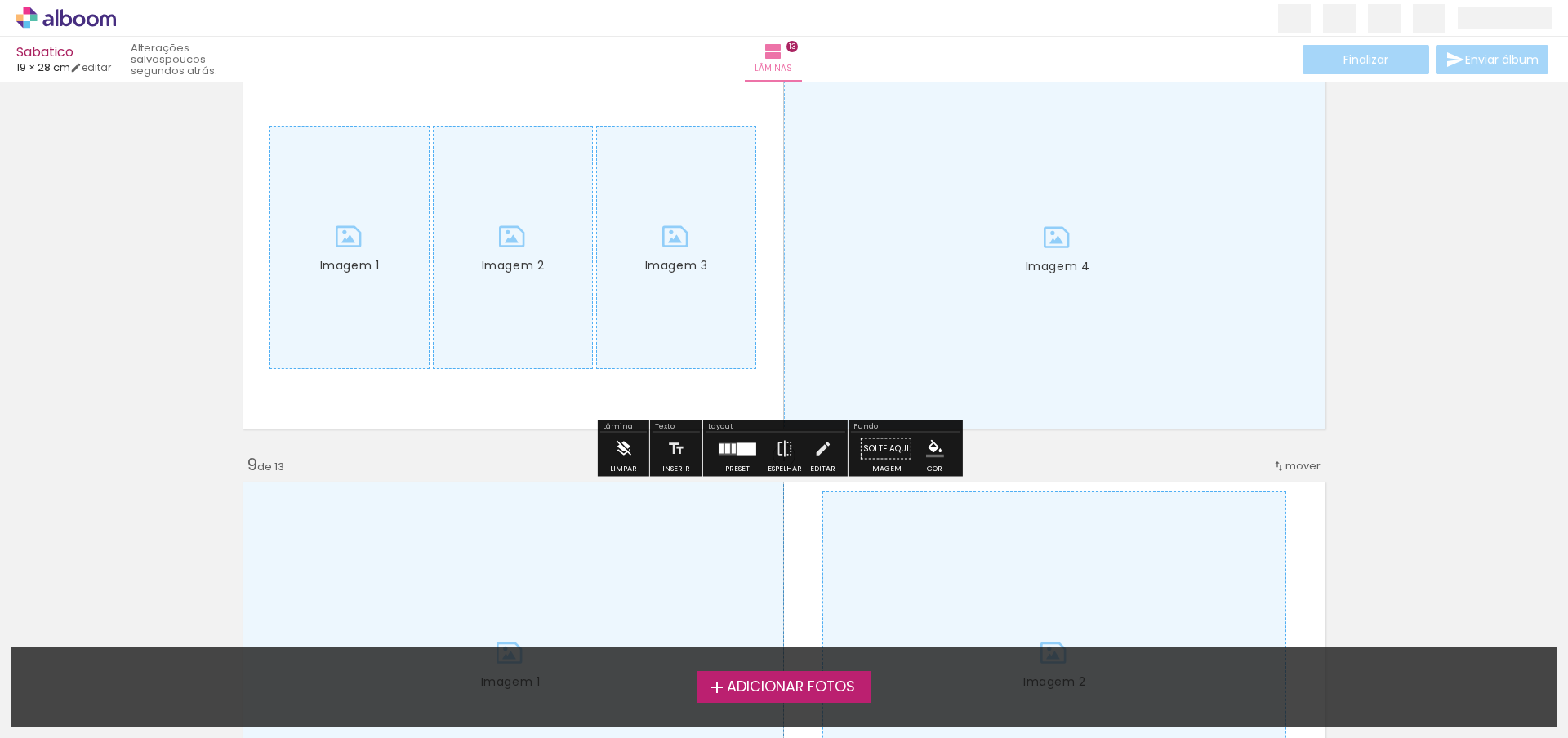
click at [612, 453] on paper-button "Limpar" at bounding box center [623, 454] width 35 height 42
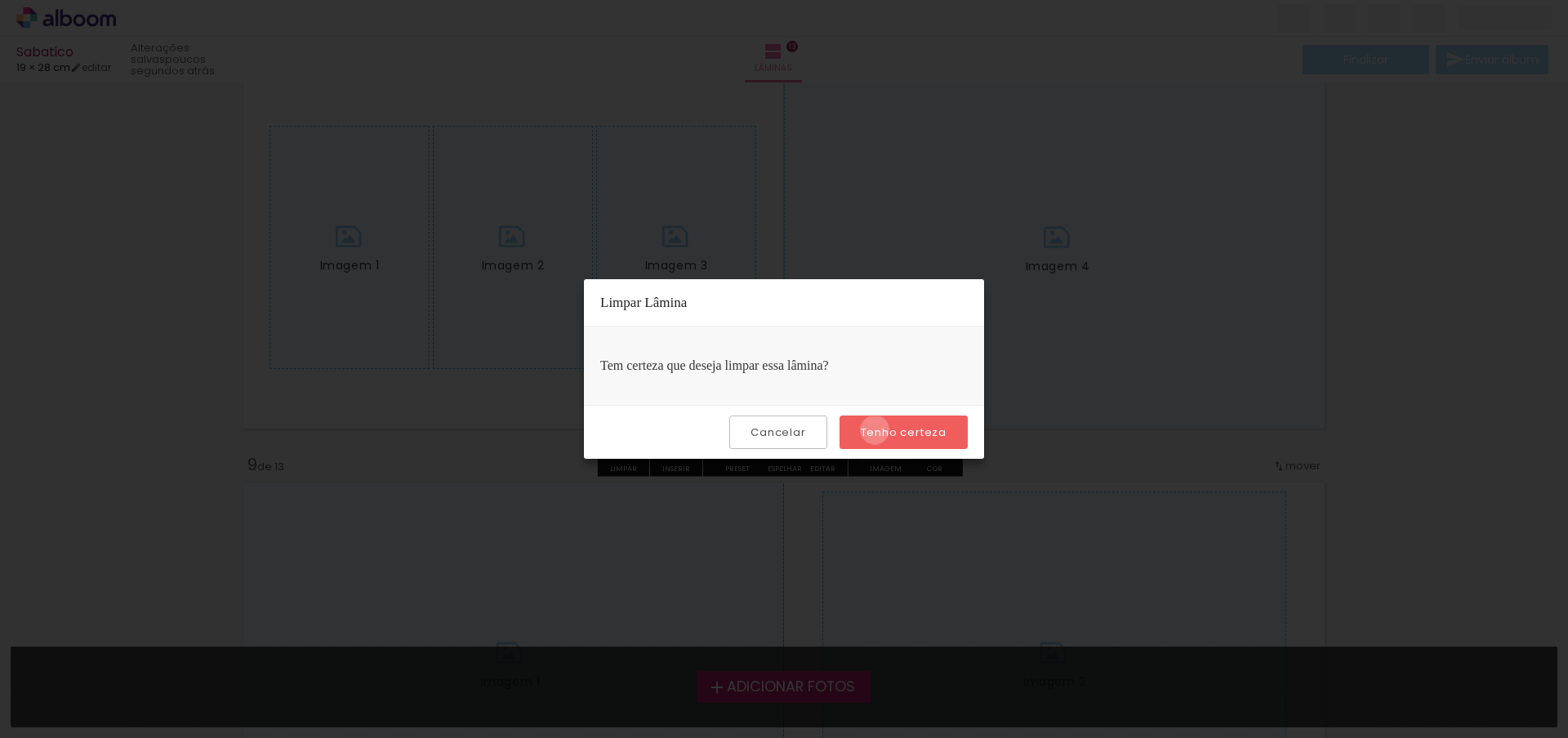
click at [0, 0] on slot "Tenho certeza" at bounding box center [0, 0] width 0 height 0
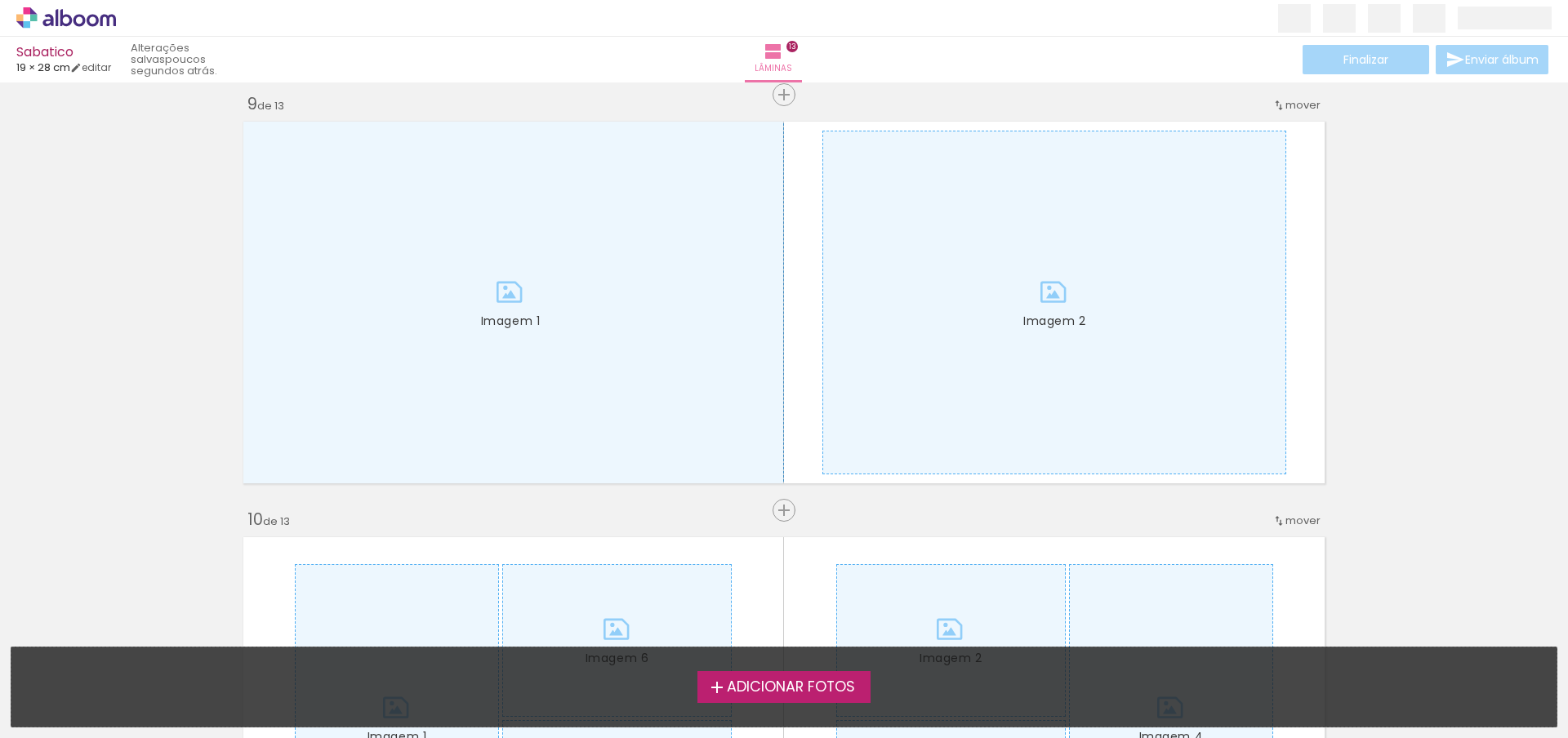
scroll to position [3404, 0]
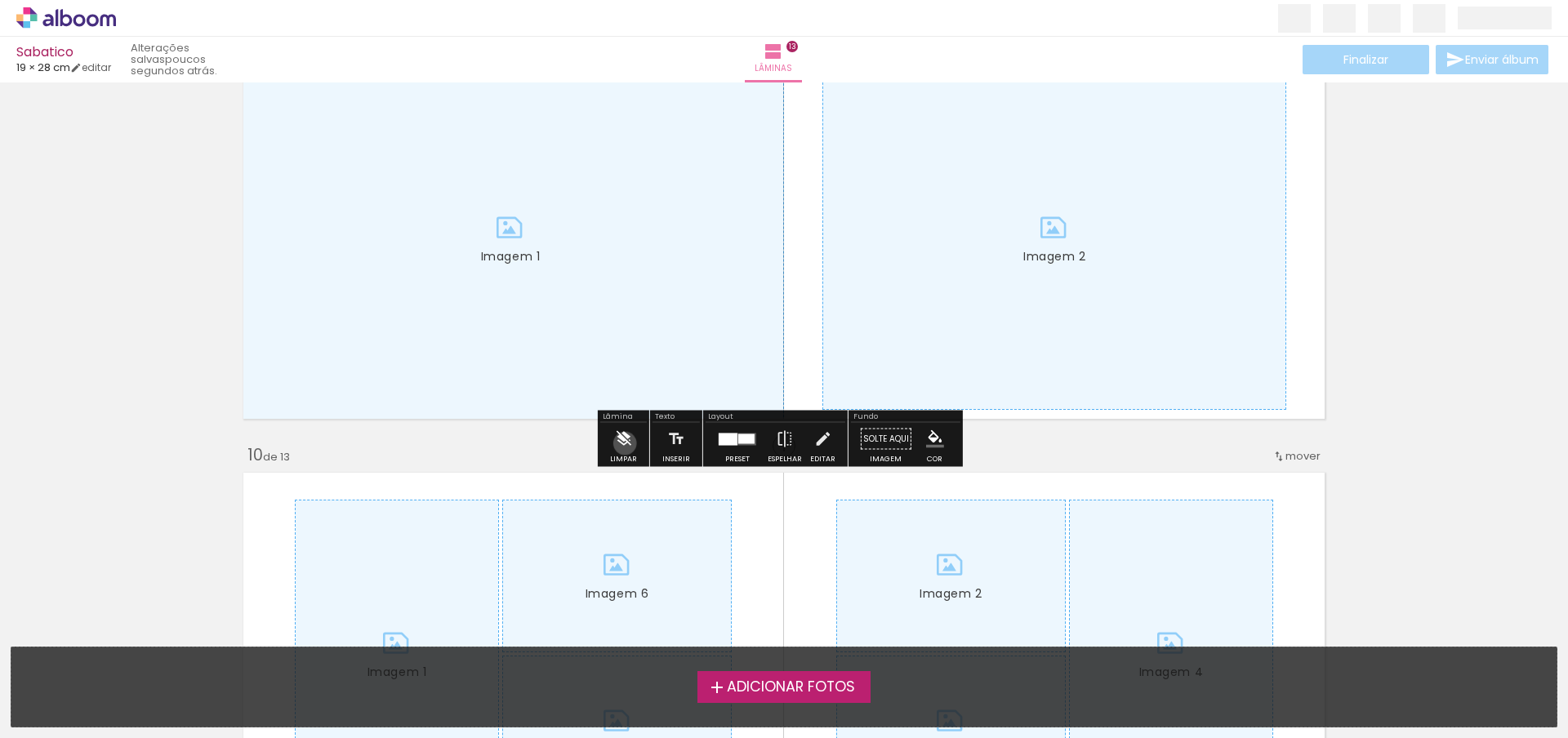
click at [625, 444] on iron-icon at bounding box center [623, 439] width 18 height 32
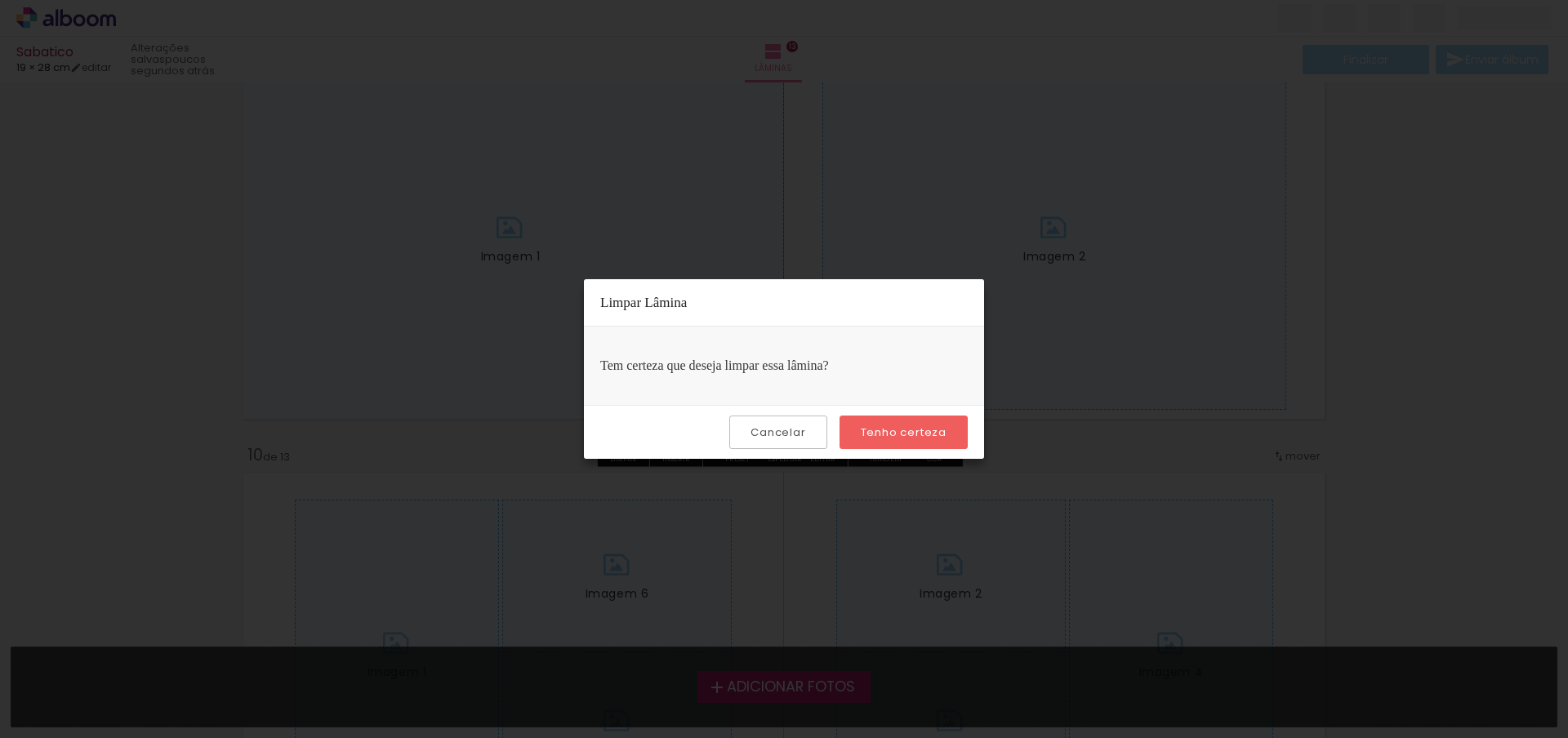
click at [0, 0] on slot "Tenho certeza" at bounding box center [0, 0] width 0 height 0
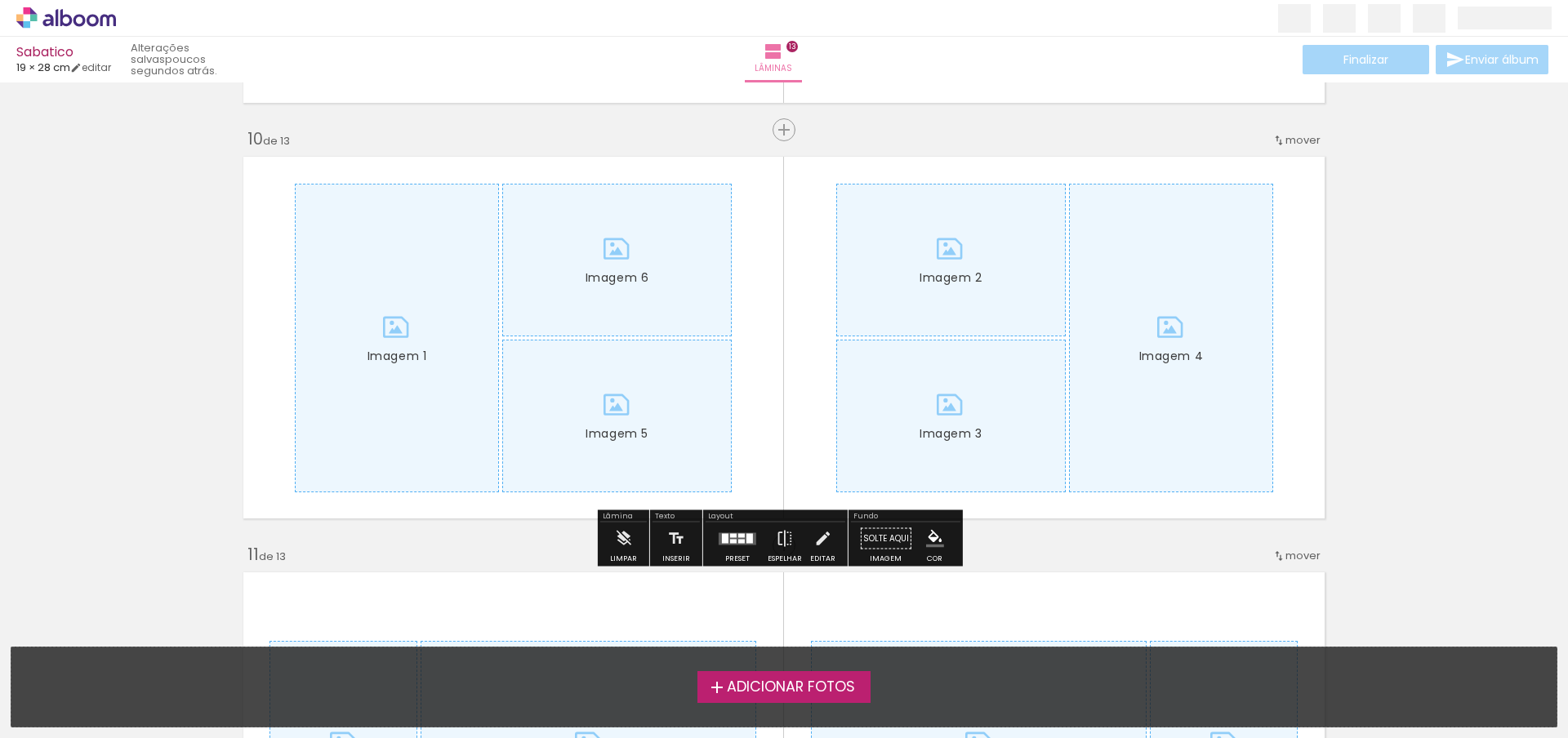
scroll to position [3731, 0]
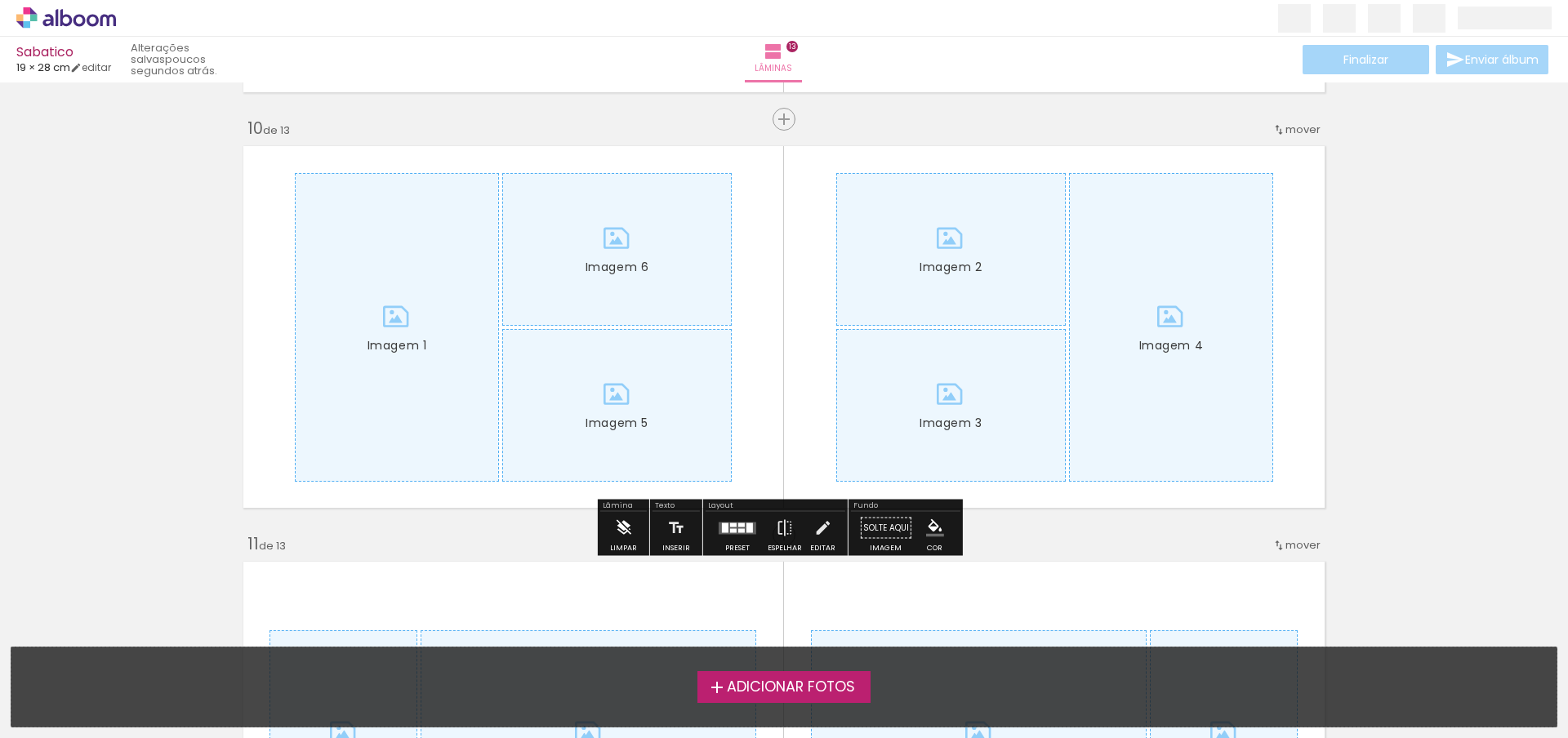
click at [612, 527] on paper-button "Limpar" at bounding box center [623, 533] width 35 height 42
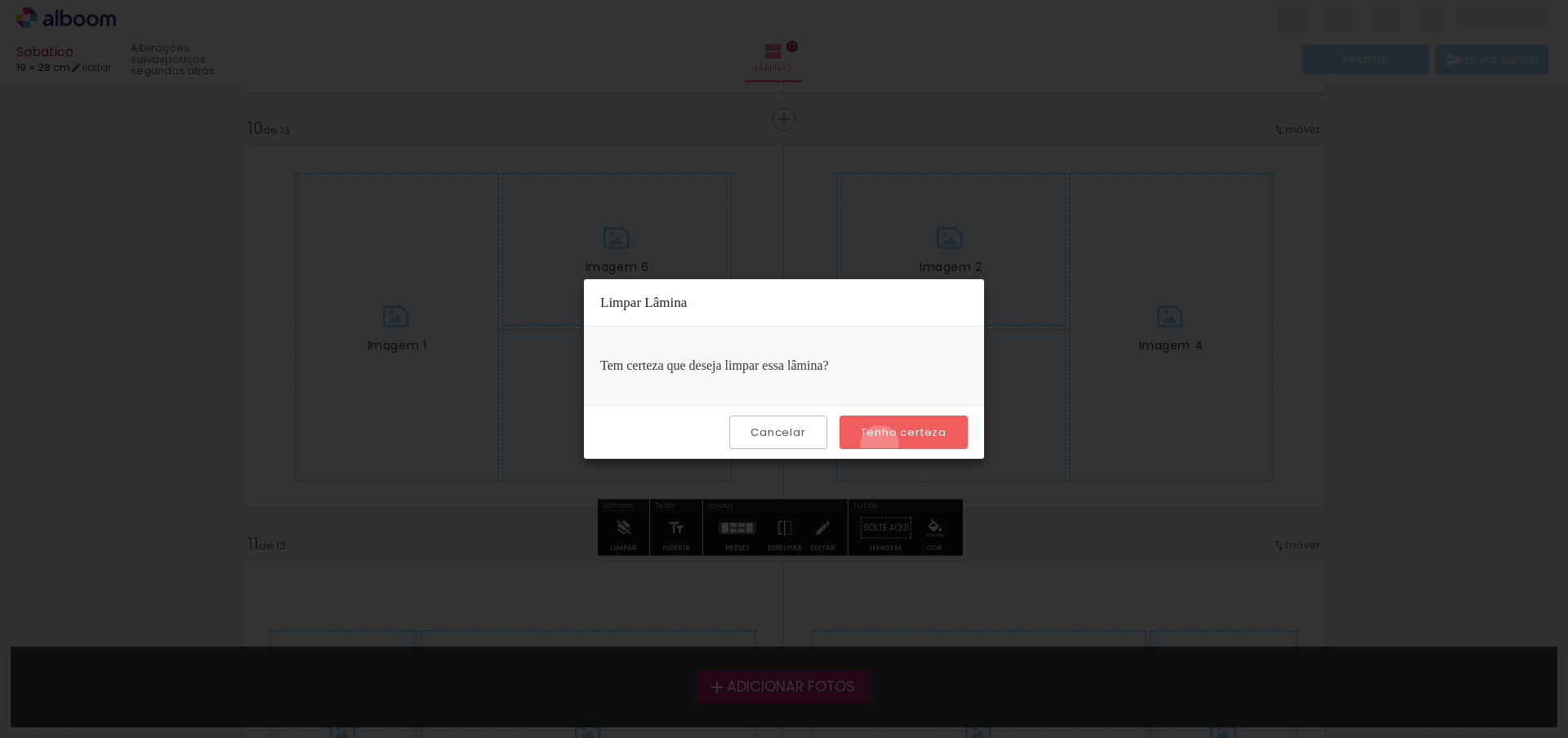
click at [882, 445] on paper-button "Tenho certeza" at bounding box center [904, 432] width 128 height 33
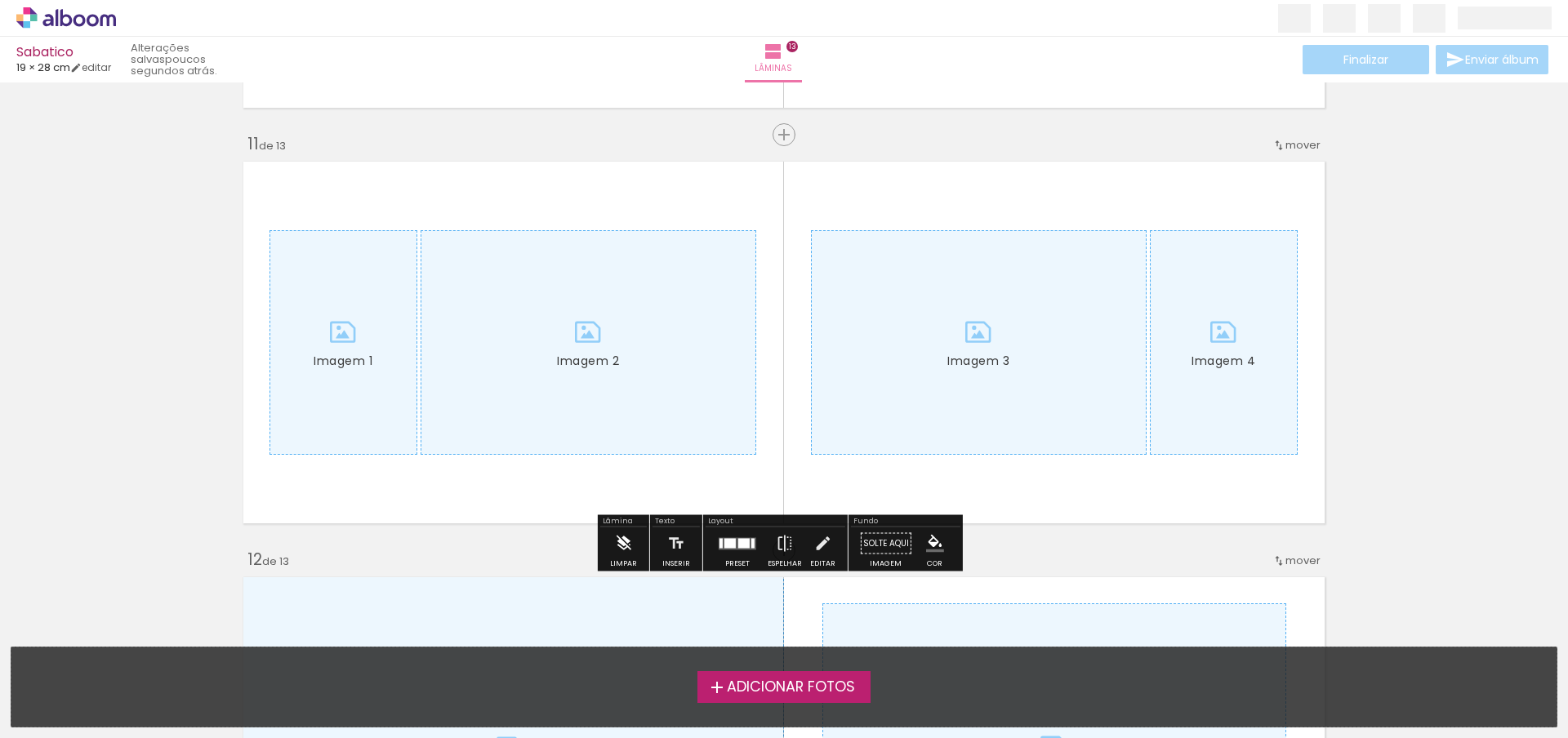
scroll to position [4157, 0]
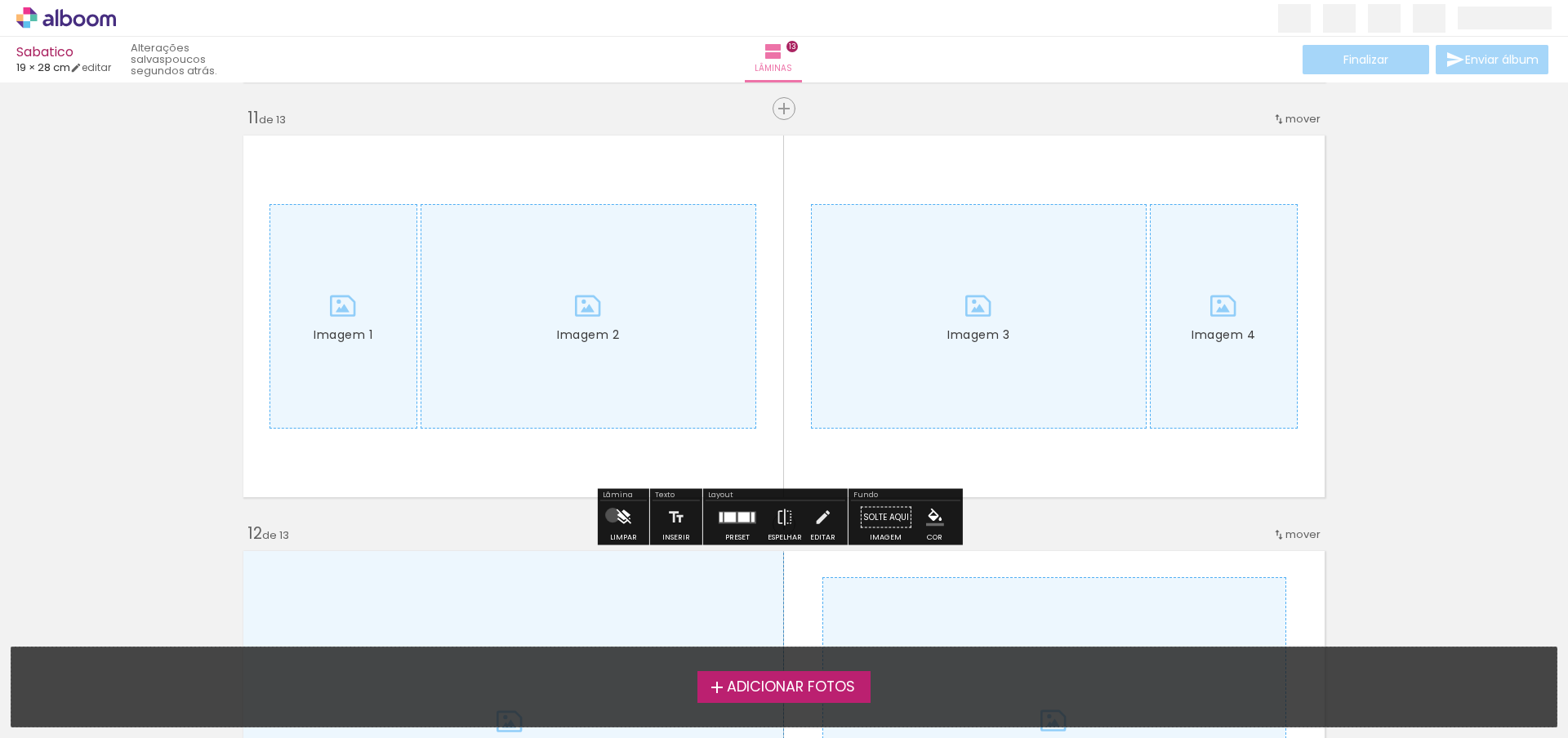
click at [614, 515] on iron-icon at bounding box center [623, 517] width 18 height 32
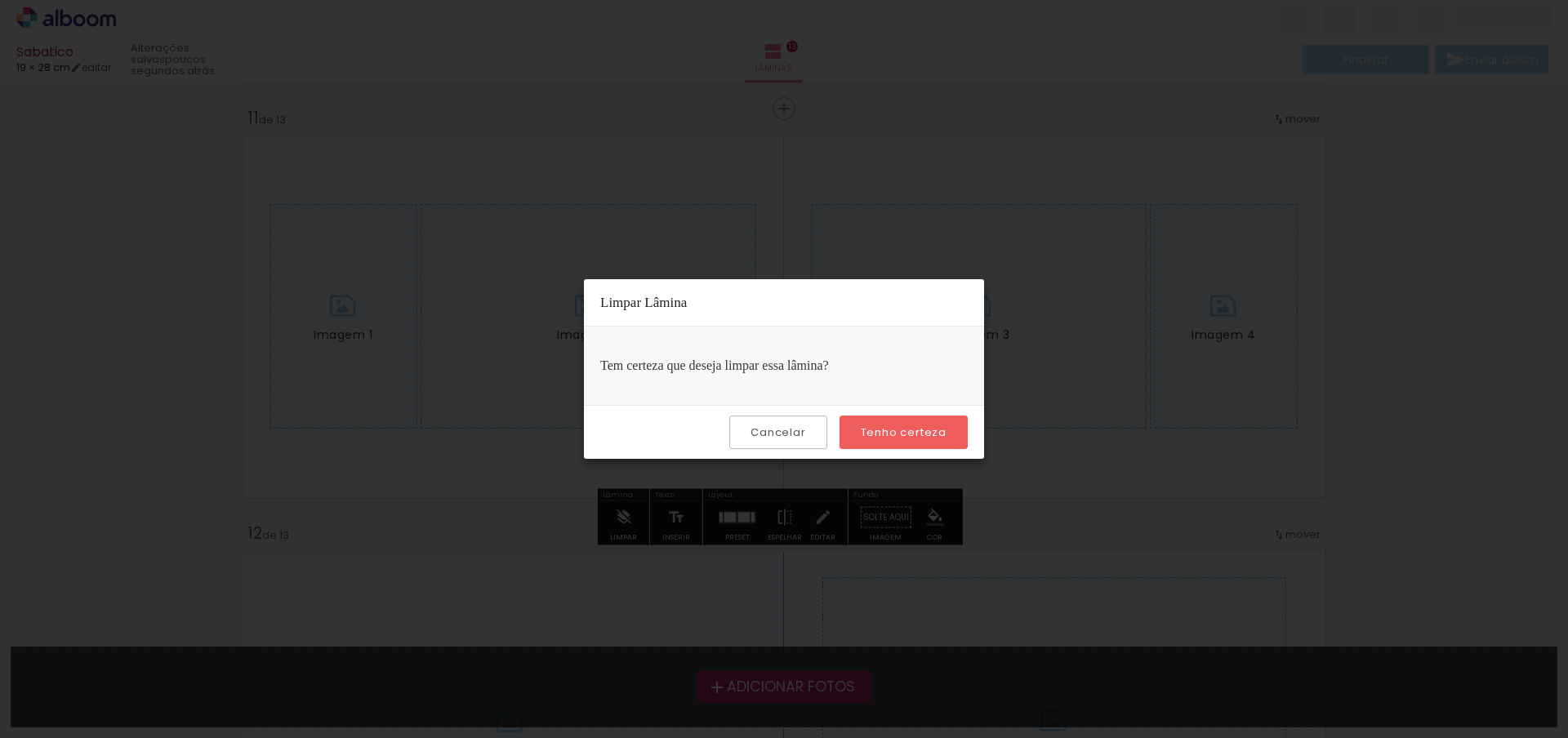
click at [860, 444] on paper-button "Tenho certeza" at bounding box center [904, 432] width 128 height 33
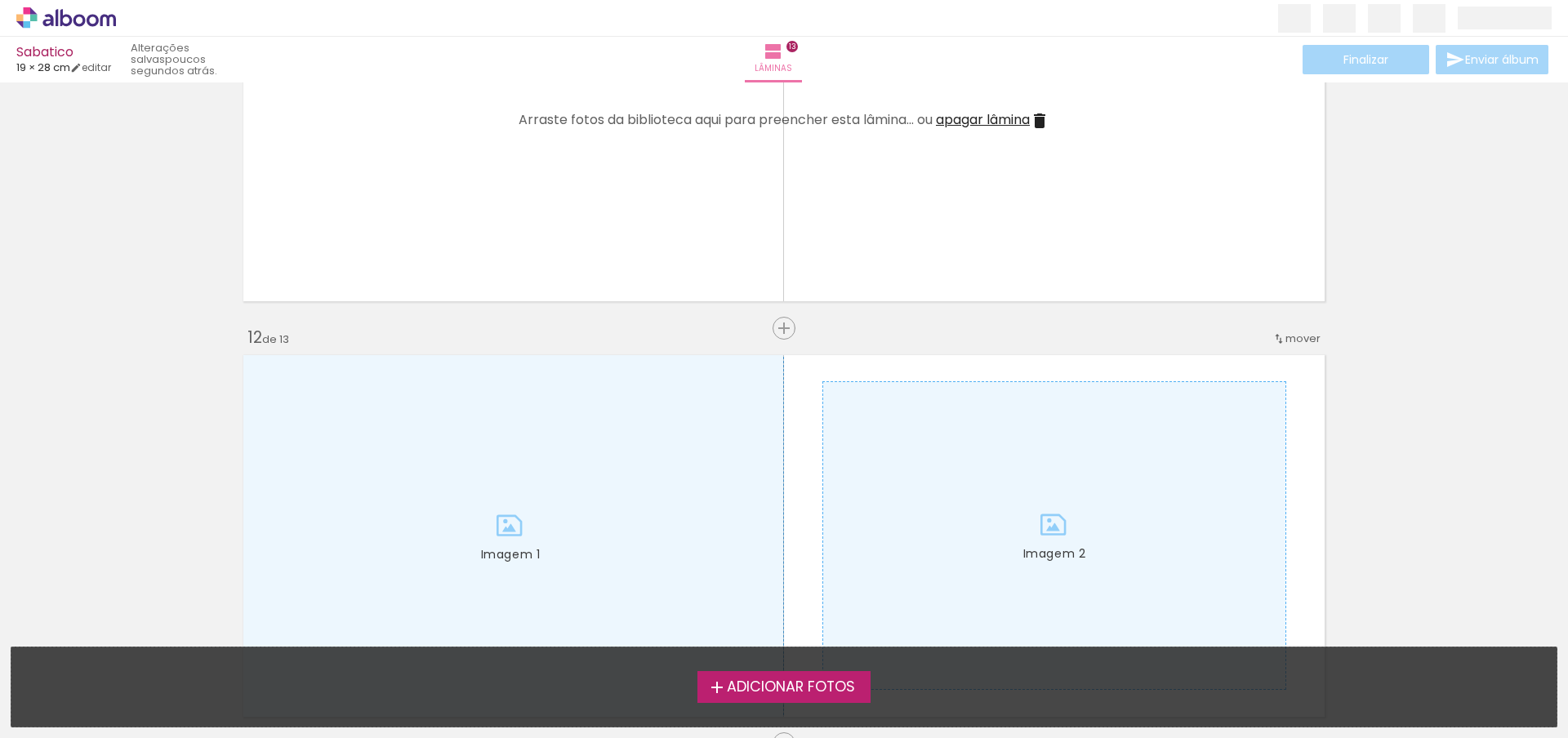
scroll to position [4658, 0]
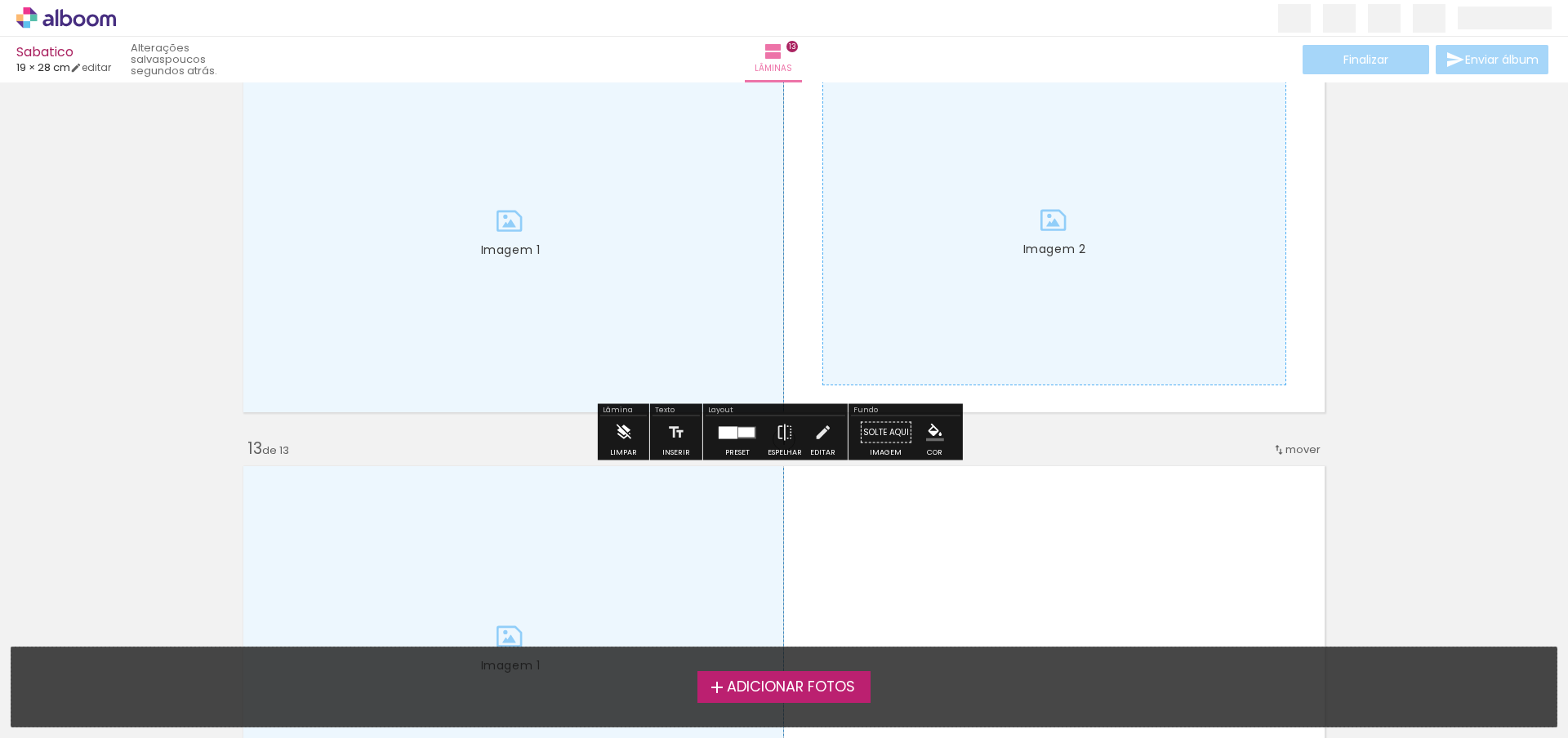
click at [627, 441] on iron-icon at bounding box center [623, 432] width 18 height 32
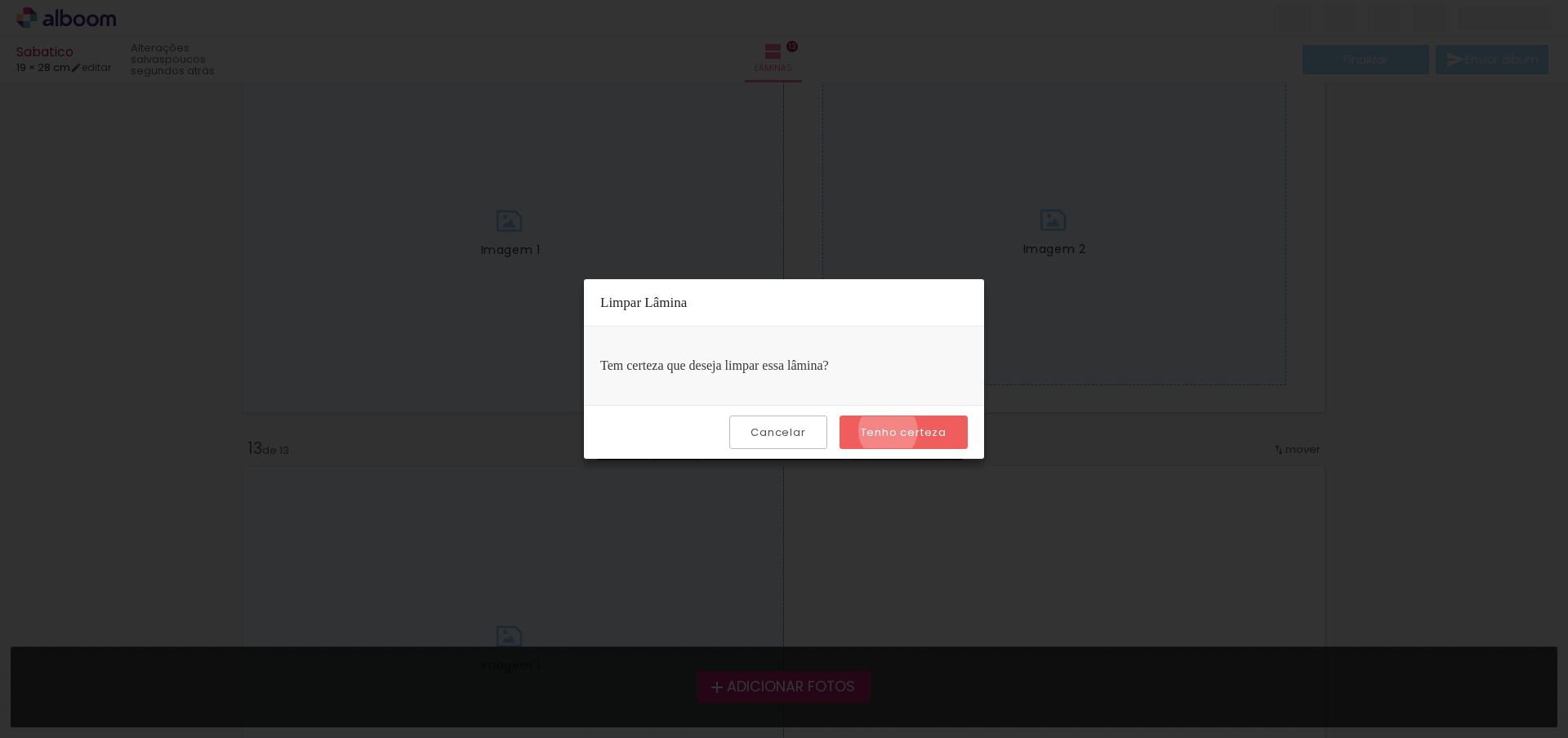
click at [0, 0] on slot "Tenho certeza" at bounding box center [0, 0] width 0 height 0
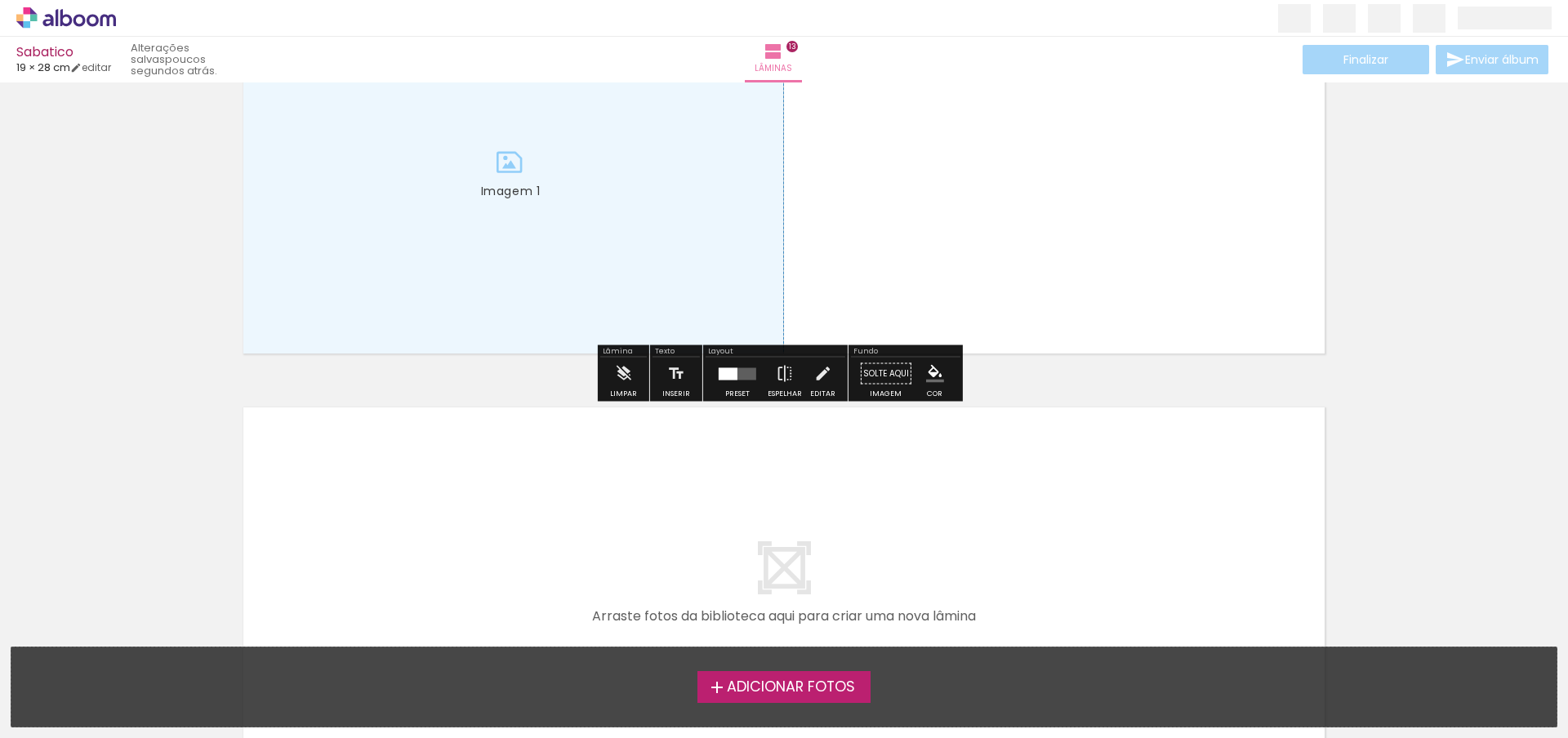
scroll to position [5152, 0]
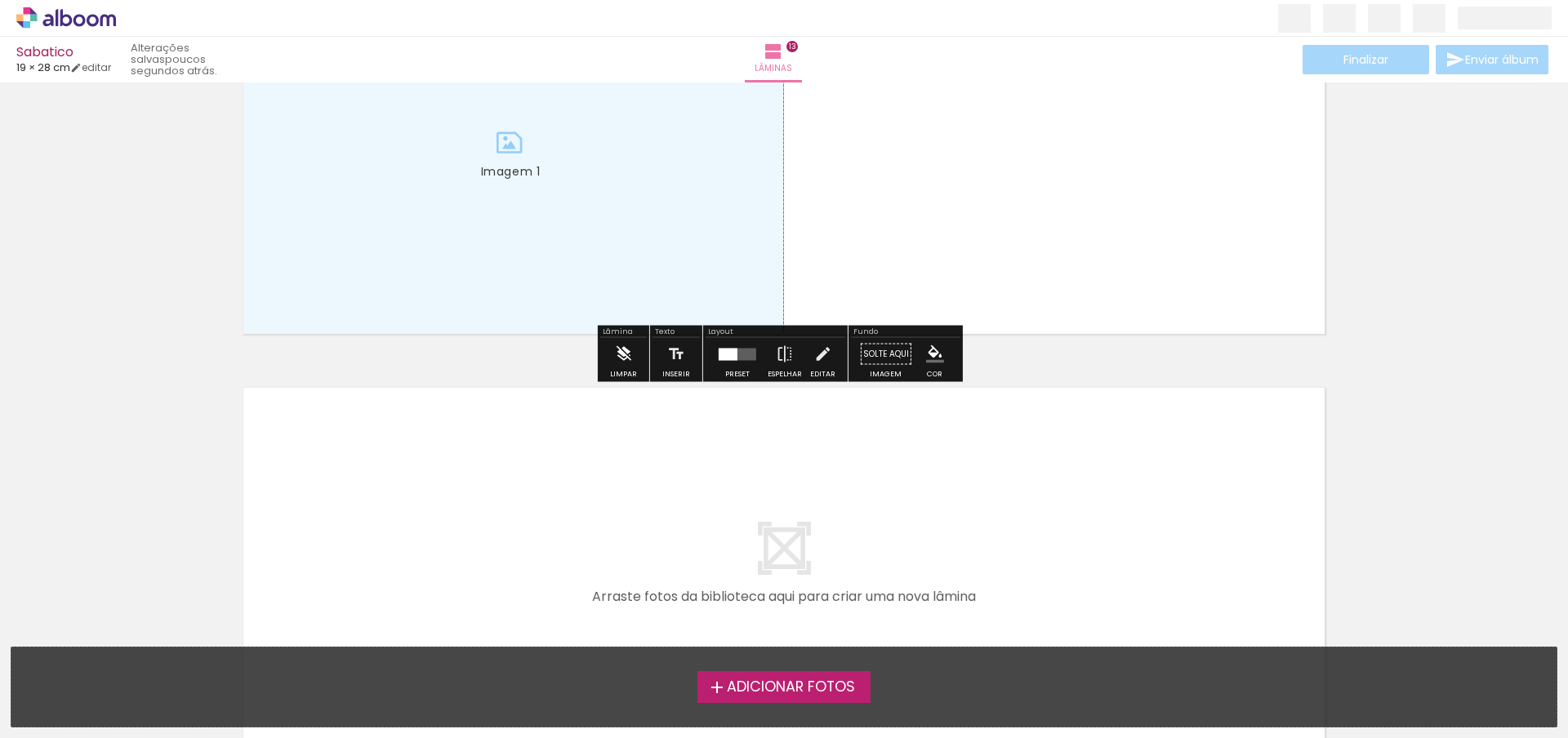
click at [615, 365] on iron-icon at bounding box center [623, 354] width 18 height 32
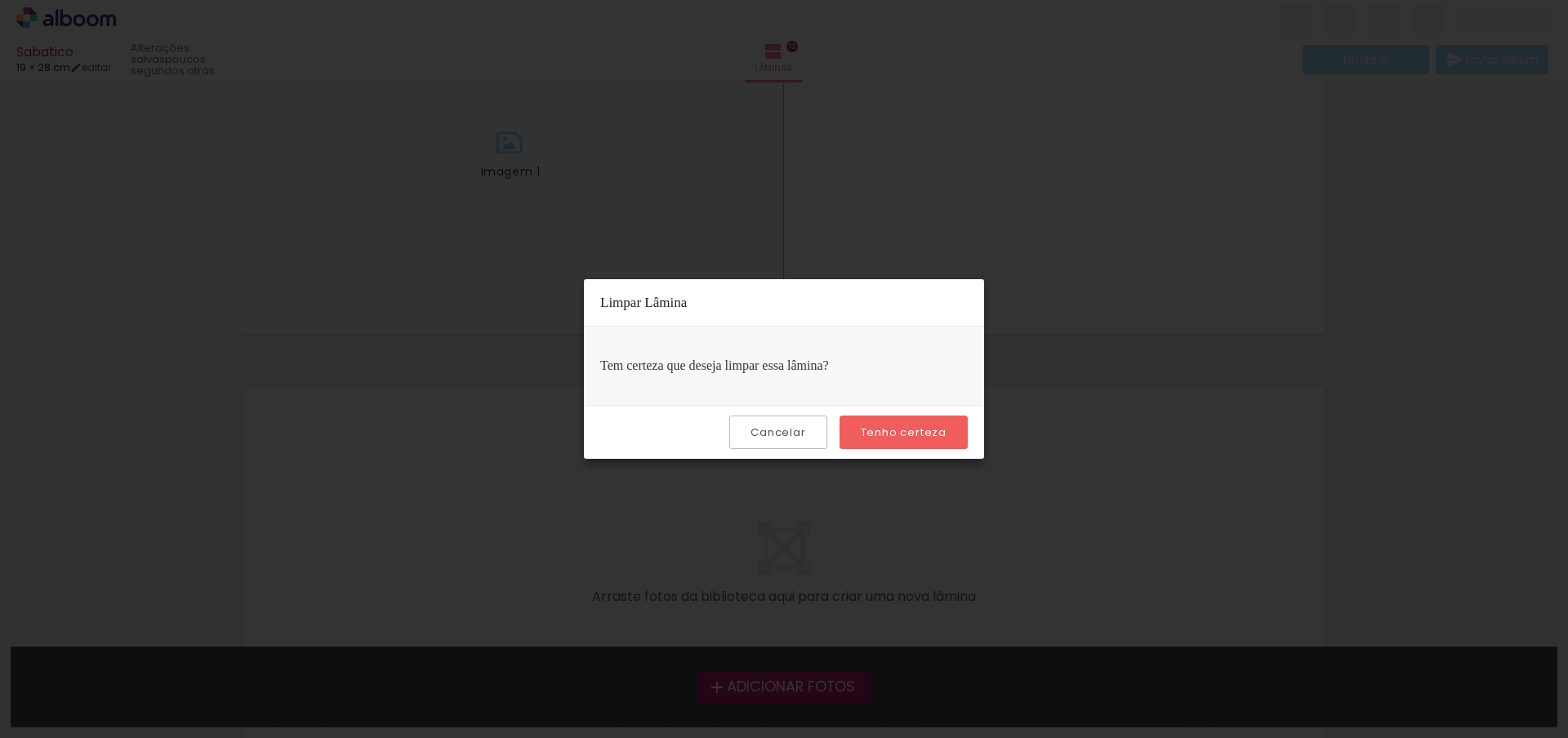
click at [844, 429] on paper-button "Tenho certeza" at bounding box center [904, 432] width 128 height 33
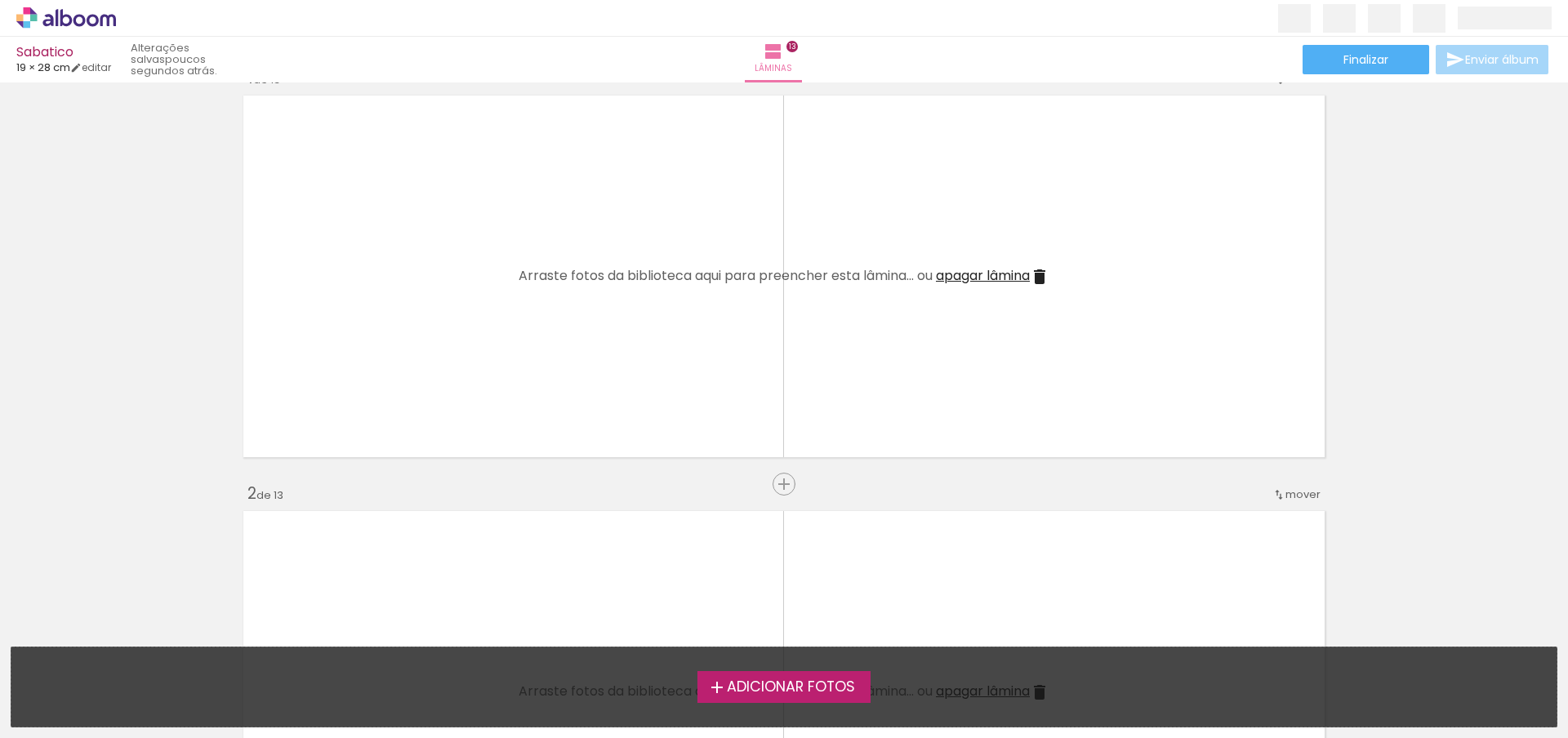
scroll to position [0, 0]
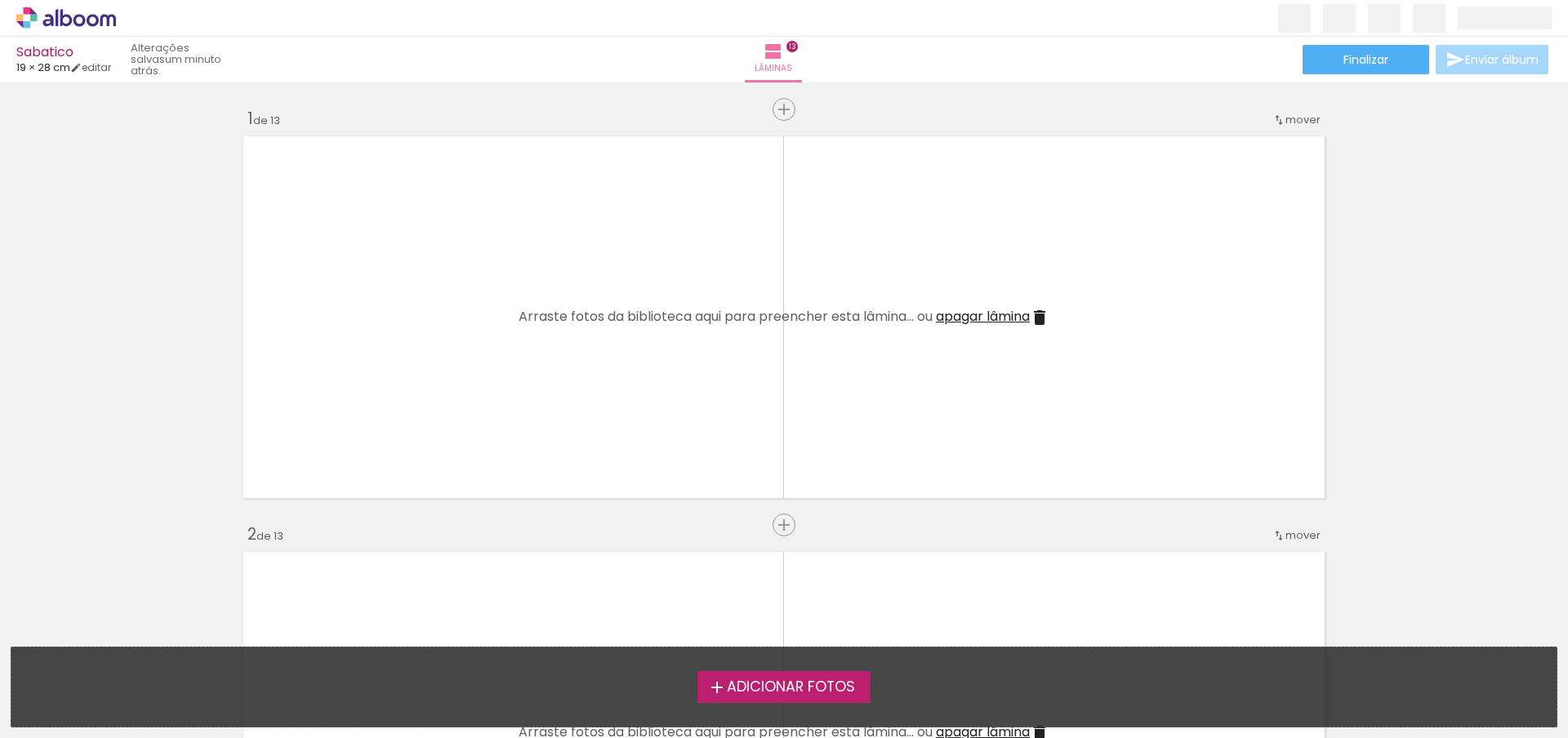
click at [770, 692] on span "Adicionar Fotos" at bounding box center [791, 687] width 128 height 15
click at [0, 0] on input "file" at bounding box center [0, 0] width 0 height 0
click at [739, 694] on span "Adicionar Fotos" at bounding box center [791, 687] width 128 height 15
click at [0, 0] on input "file" at bounding box center [0, 0] width 0 height 0
click at [773, 683] on span "Adicionar Fotos" at bounding box center [791, 687] width 128 height 15
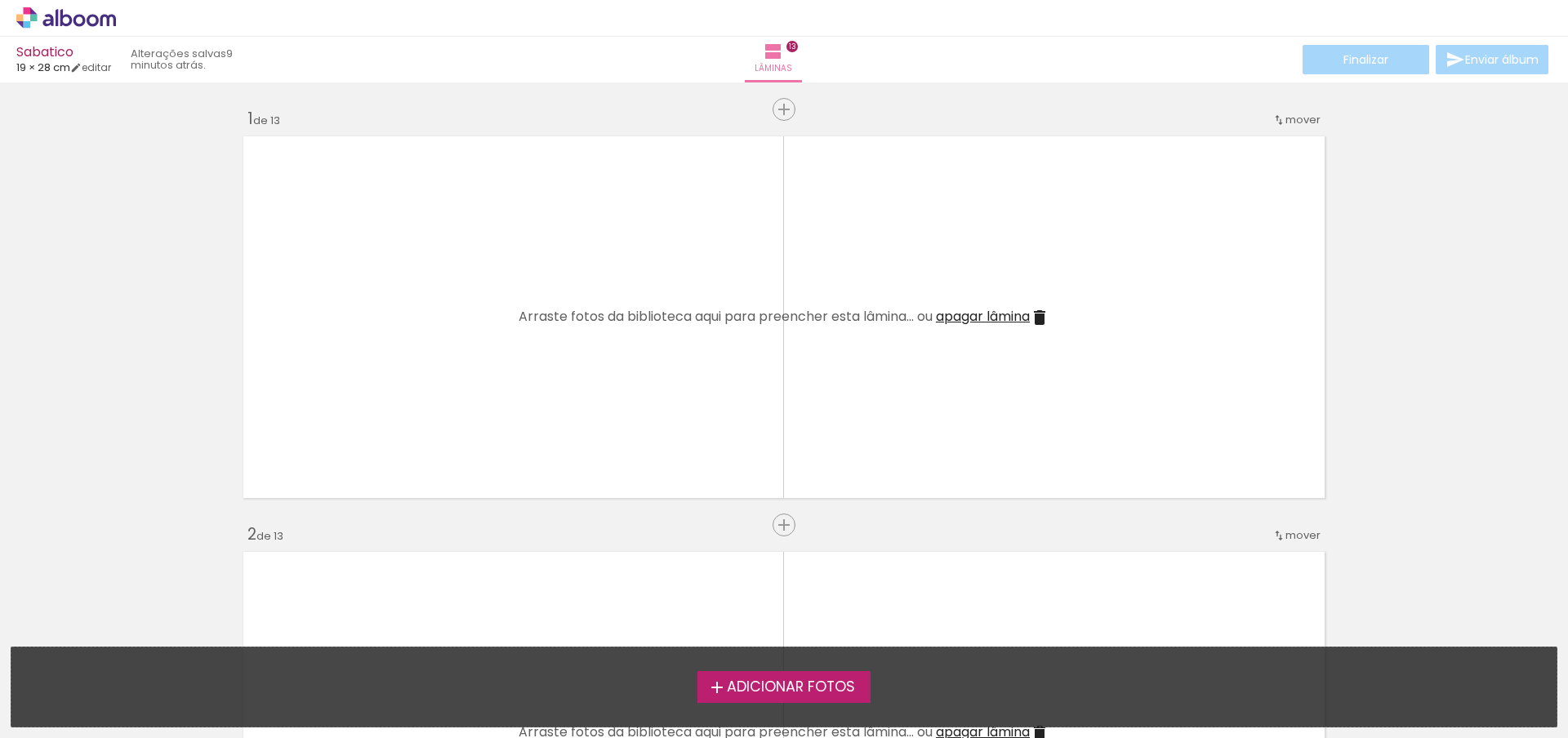
click at [0, 0] on input "file" at bounding box center [0, 0] width 0 height 0
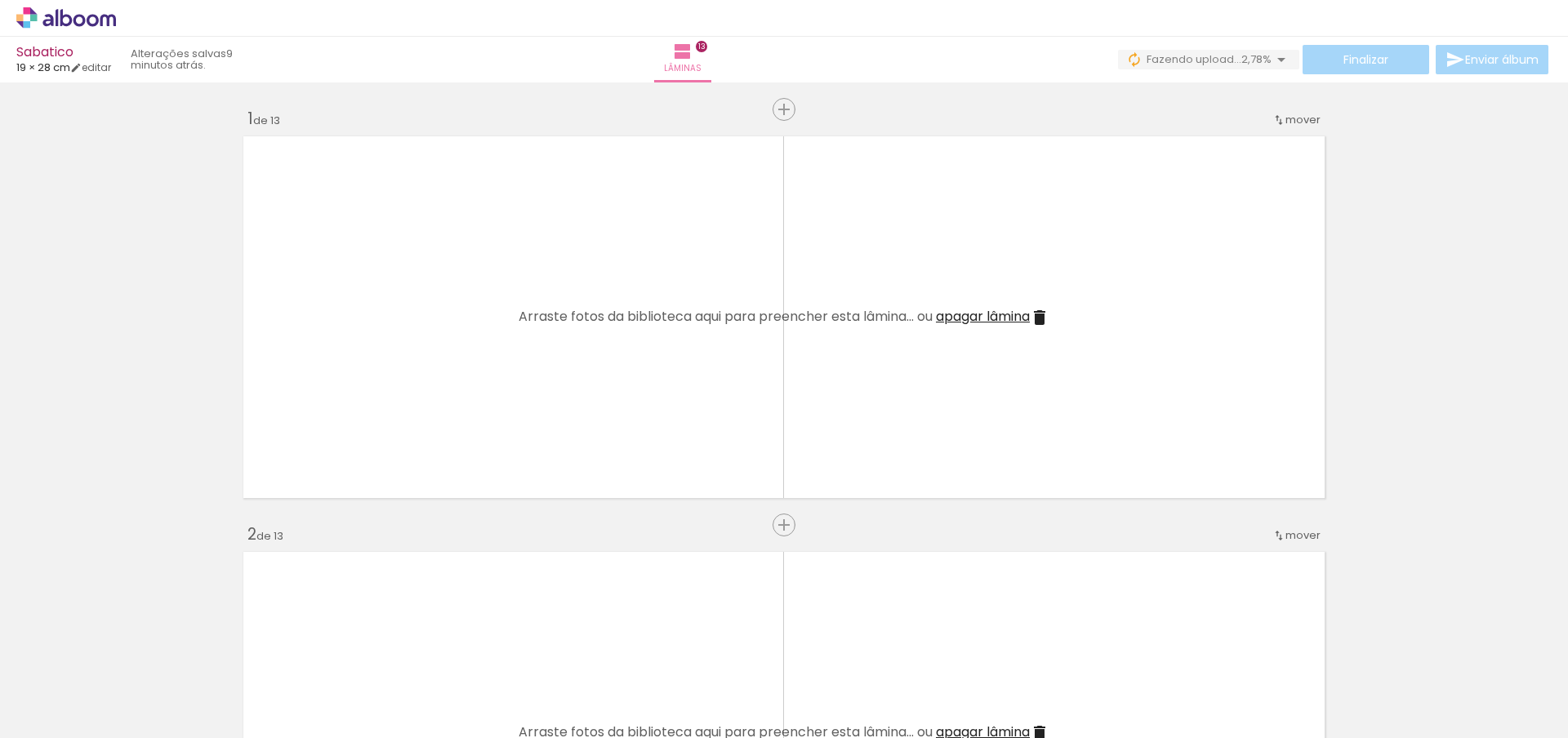
click at [131, 651] on iron-icon at bounding box center [128, 650] width 18 height 18
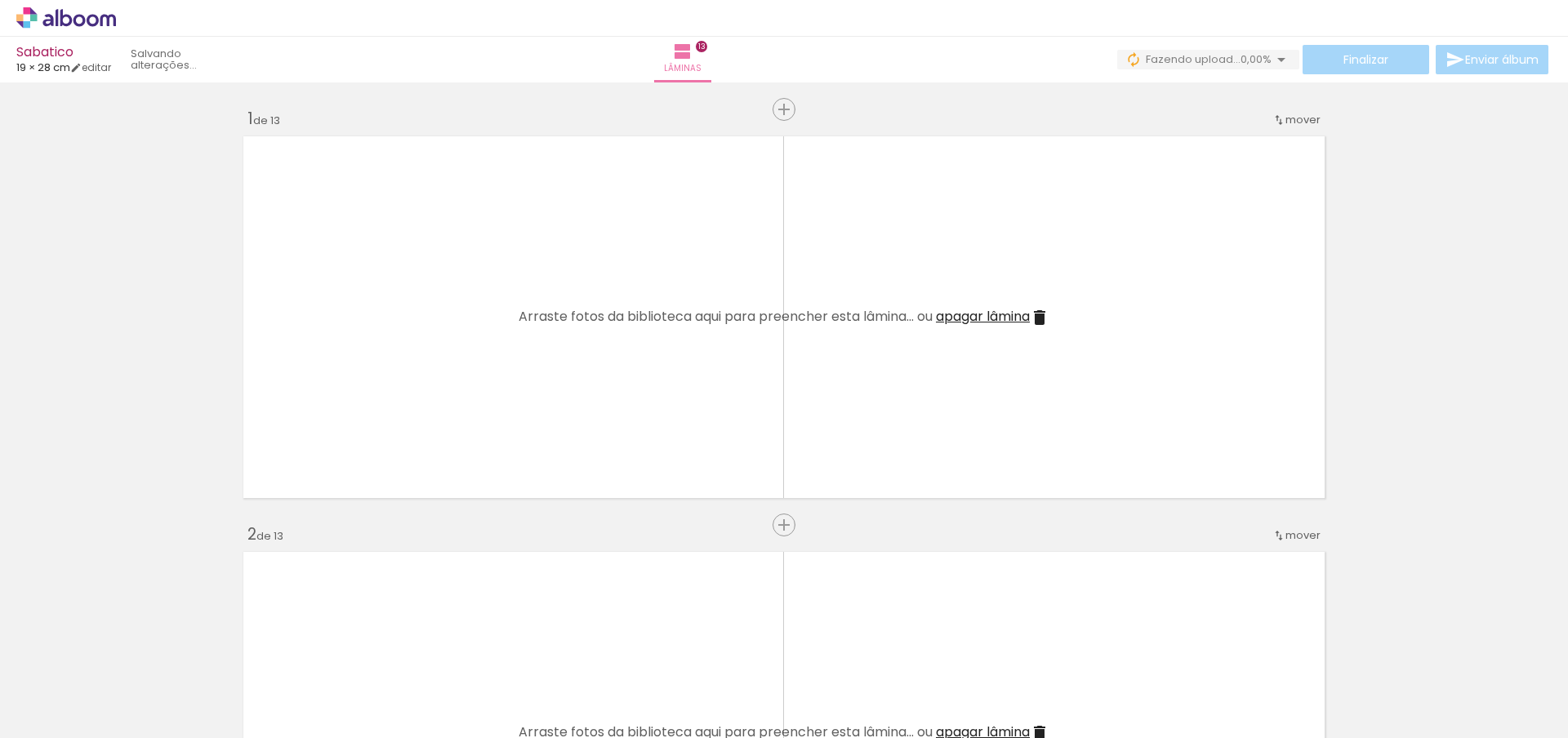
click at [131, 651] on iron-icon at bounding box center [128, 650] width 18 height 18
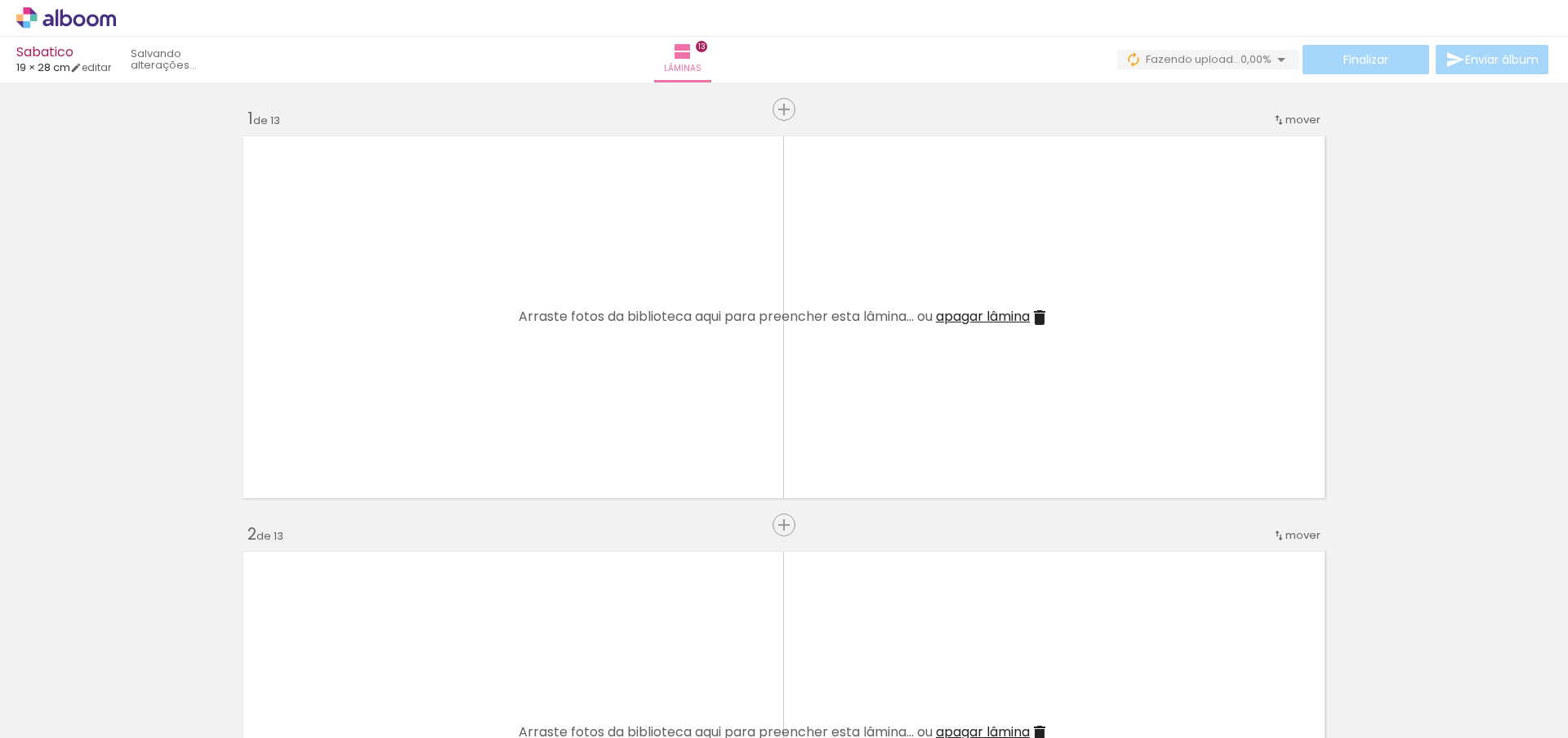
click at [131, 651] on iron-icon at bounding box center [128, 650] width 18 height 18
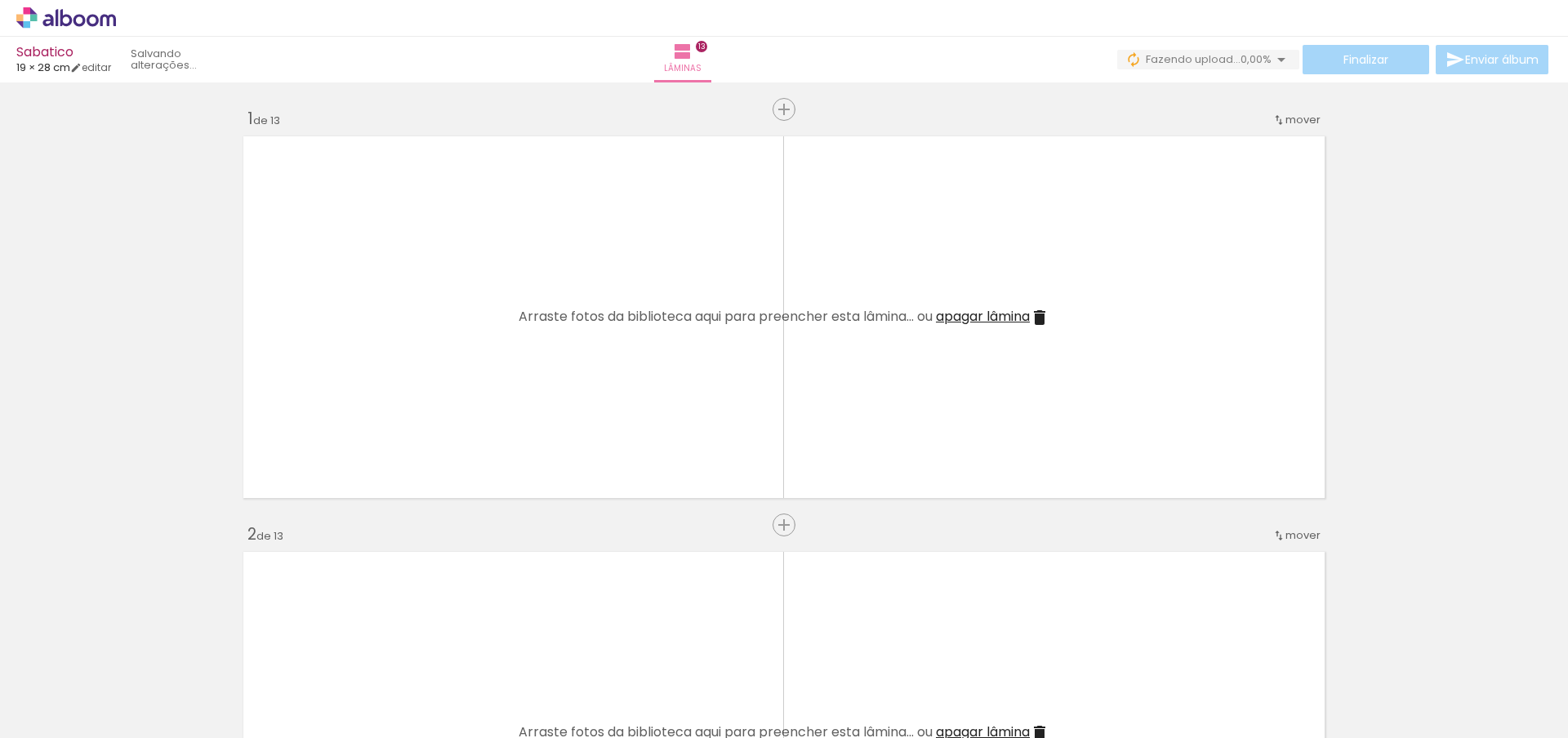
click at [131, 651] on iron-icon at bounding box center [128, 650] width 18 height 18
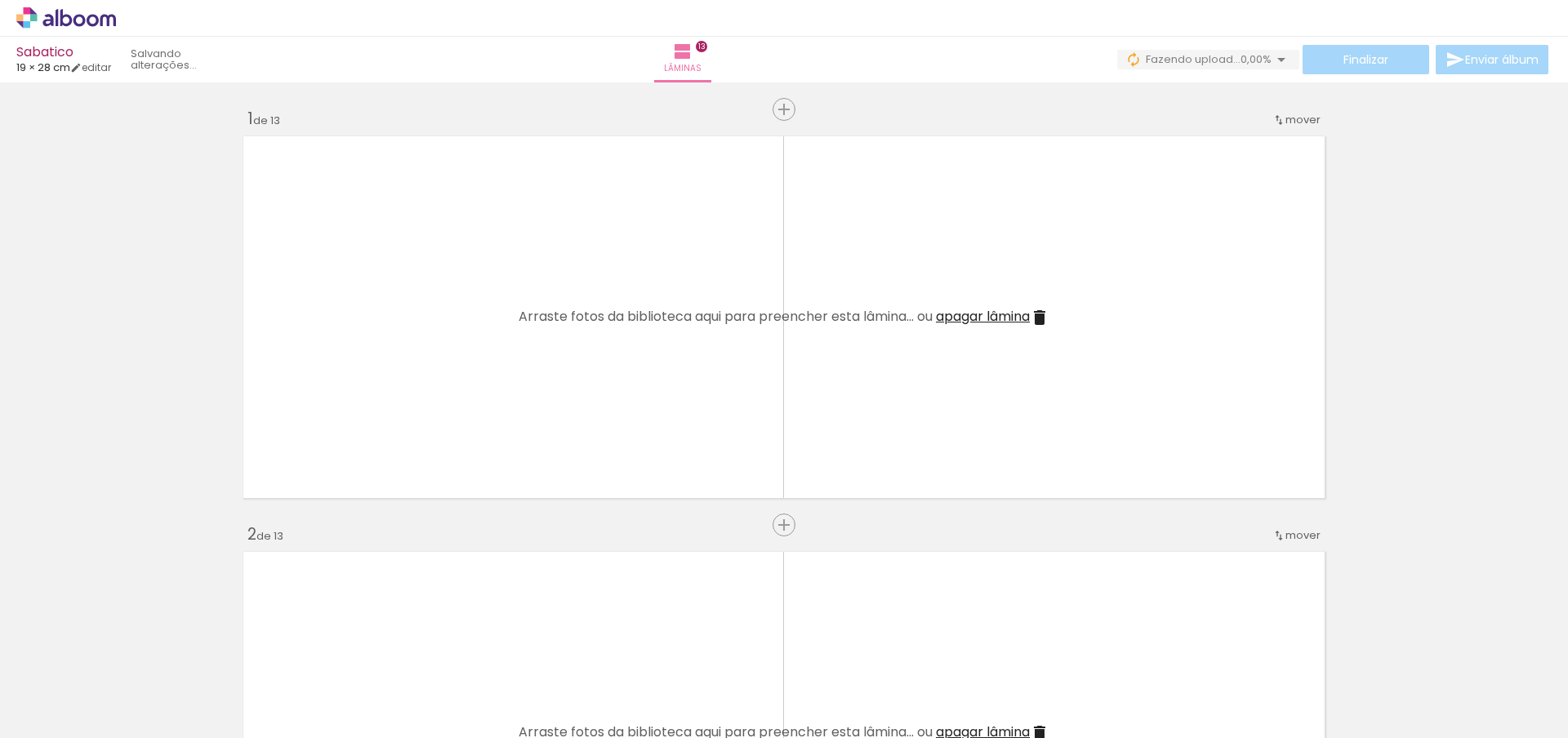
click at [131, 651] on quentale-thumb at bounding box center [163, 683] width 91 height 94
click at [131, 651] on iron-icon at bounding box center [128, 650] width 18 height 18
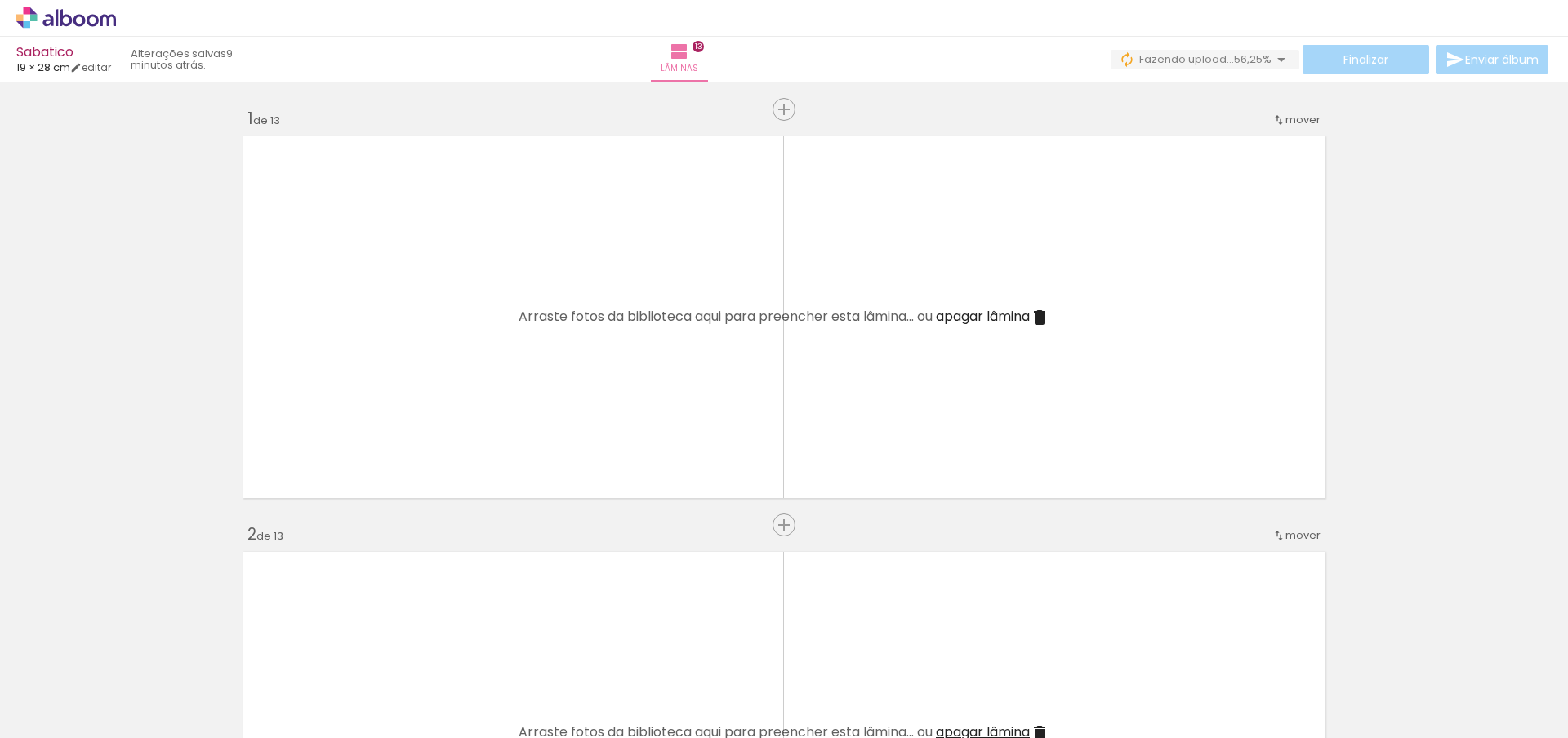
click at [131, 651] on iron-icon at bounding box center [128, 650] width 18 height 18
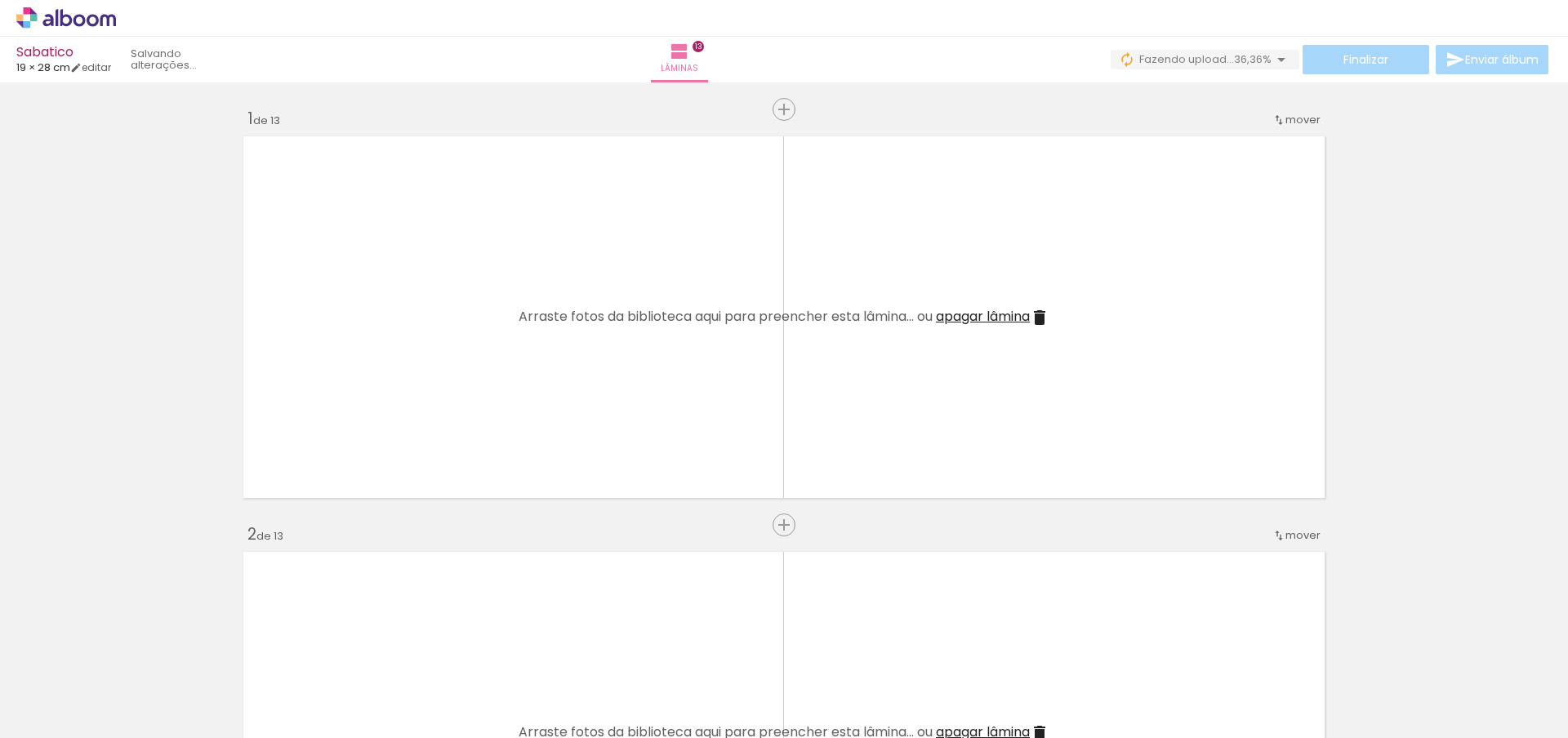
click at [131, 651] on iron-icon at bounding box center [128, 650] width 18 height 18
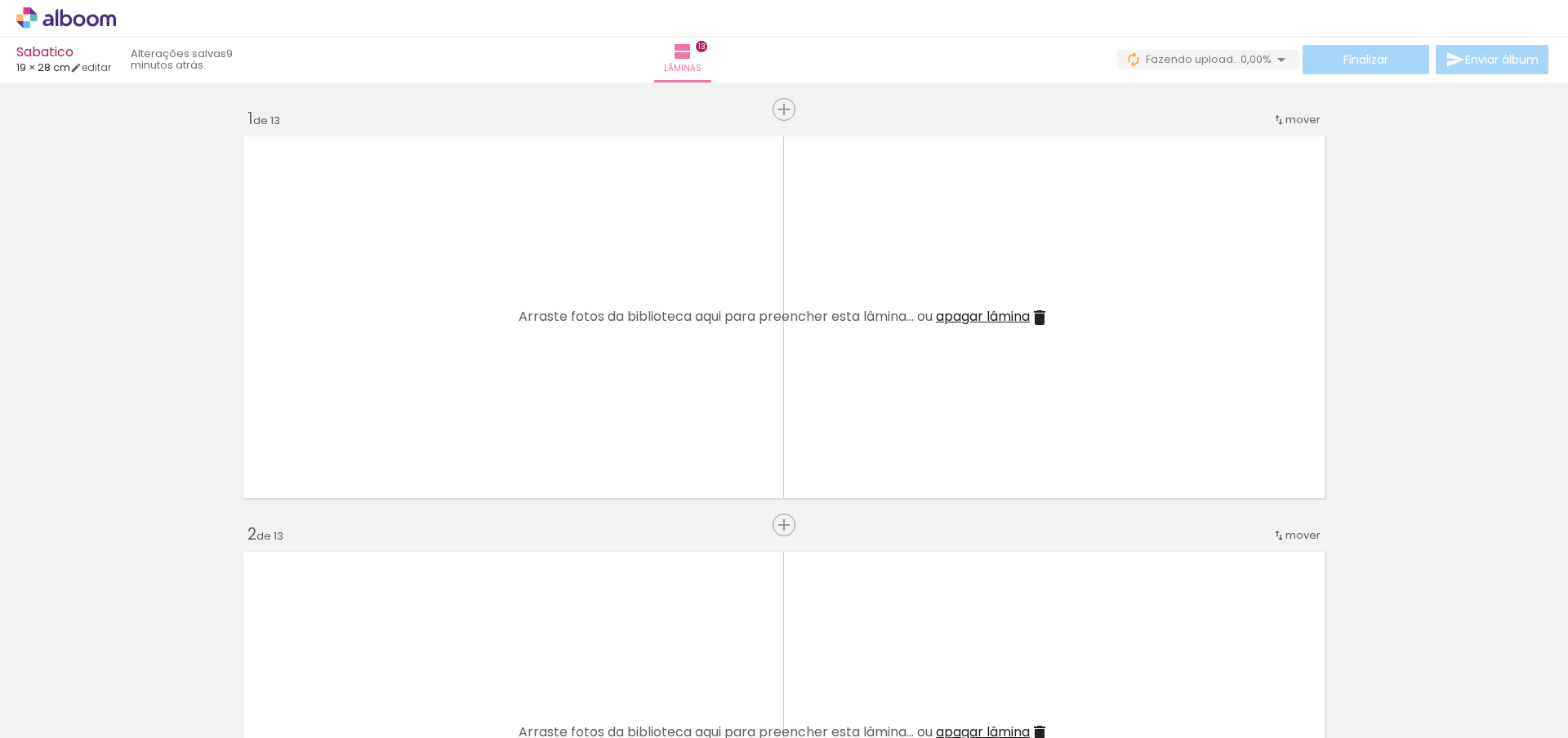
click at [131, 651] on iron-icon at bounding box center [128, 650] width 18 height 18
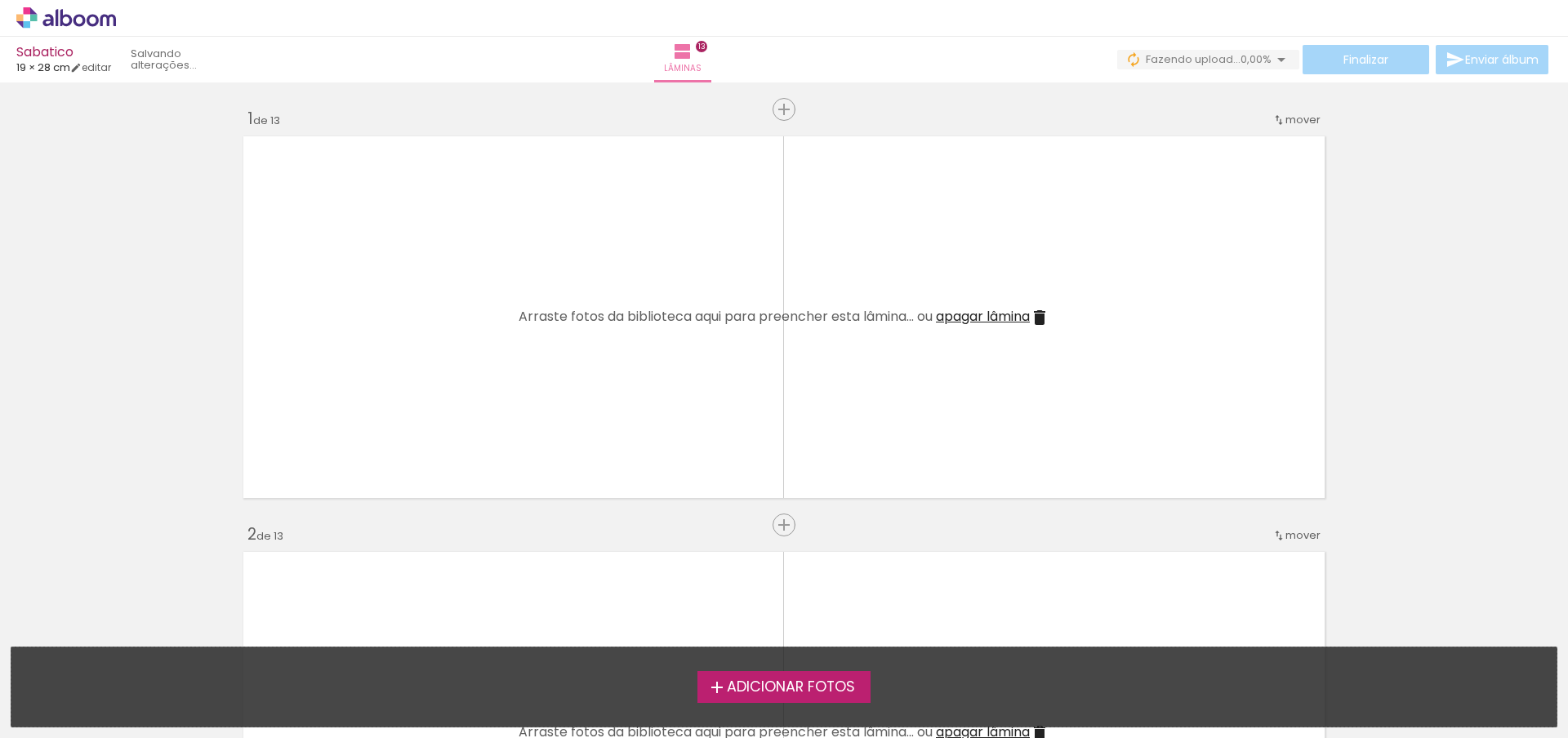
click at [131, 651] on div "Adicionar Fotos Solte suas fotos aqui..." at bounding box center [784, 687] width 1545 height 79
click at [770, 685] on span "Adicionar Fotos" at bounding box center [791, 687] width 128 height 15
click at [0, 0] on input "file" at bounding box center [0, 0] width 0 height 0
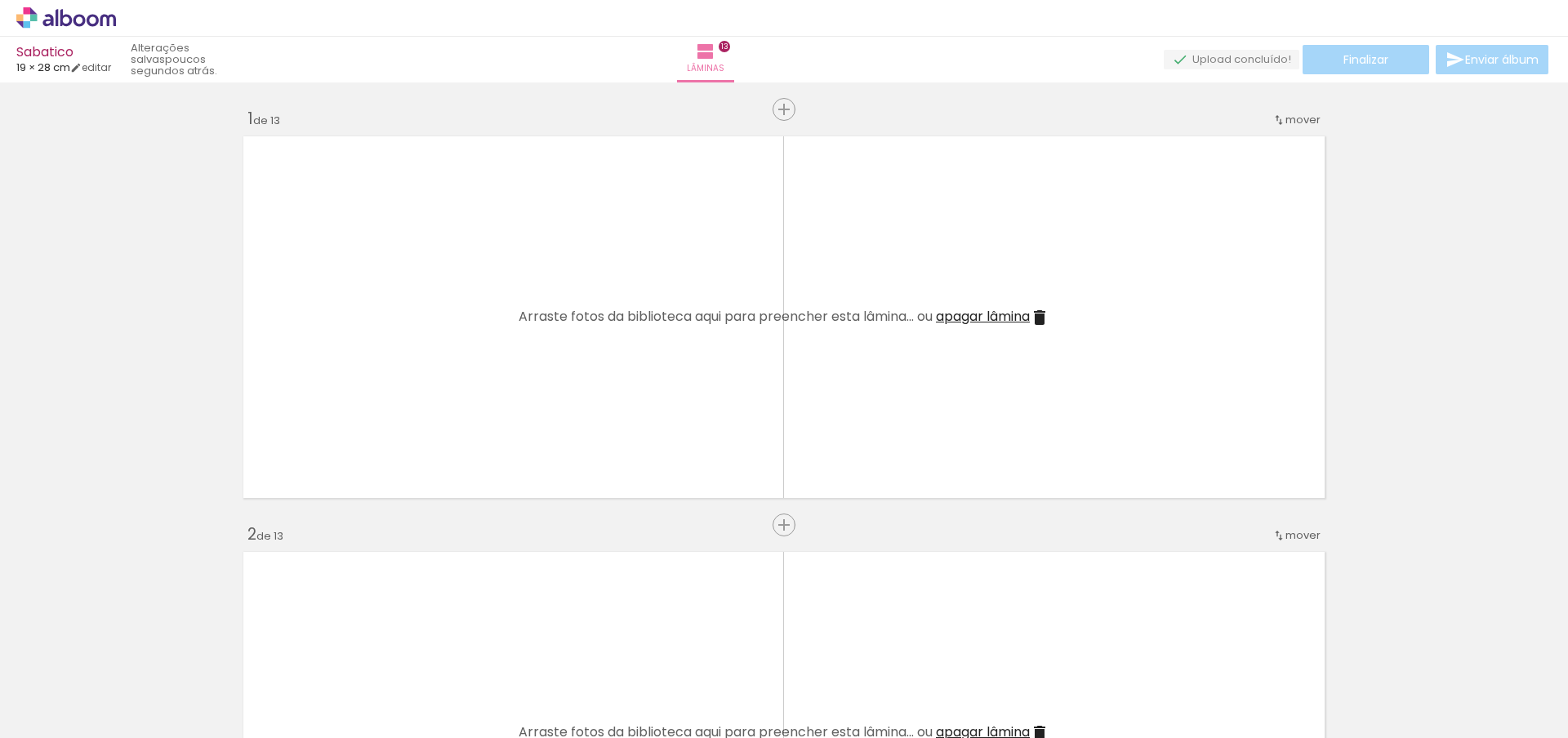
click at [42, 718] on span "Adicionar Fotos" at bounding box center [58, 716] width 49 height 18
click at [0, 0] on input "file" at bounding box center [0, 0] width 0 height 0
click at [30, 719] on iron-icon at bounding box center [24, 716] width 19 height 19
click at [0, 0] on input "file" at bounding box center [0, 0] width 0 height 0
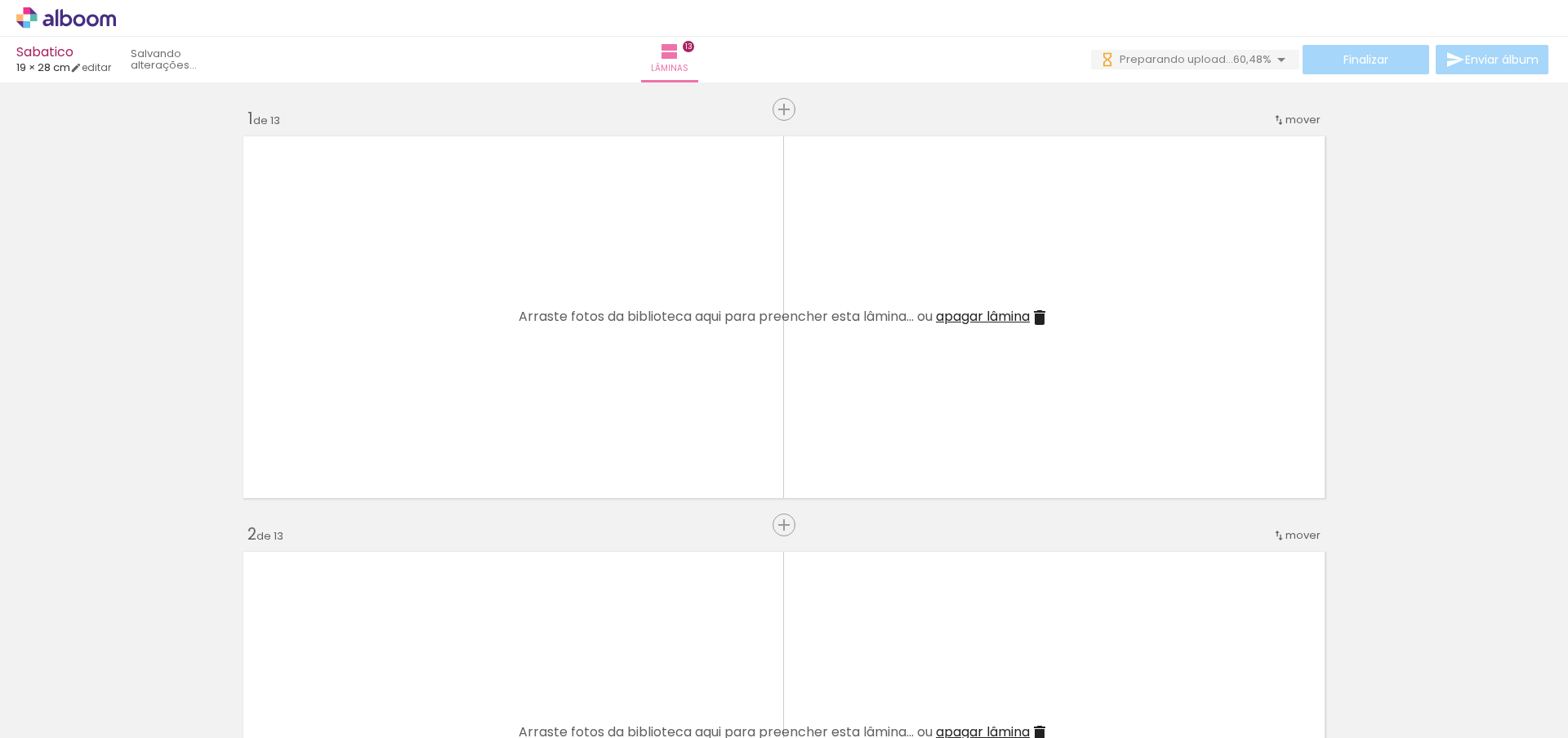
scroll to position [0, 0]
click at [53, 723] on span "Adicionar Fotos" at bounding box center [58, 716] width 49 height 18
click at [0, 0] on input "file" at bounding box center [0, 0] width 0 height 0
click at [78, 720] on span "Adicionar Fotos" at bounding box center [58, 716] width 49 height 18
click at [0, 0] on input "file" at bounding box center [0, 0] width 0 height 0
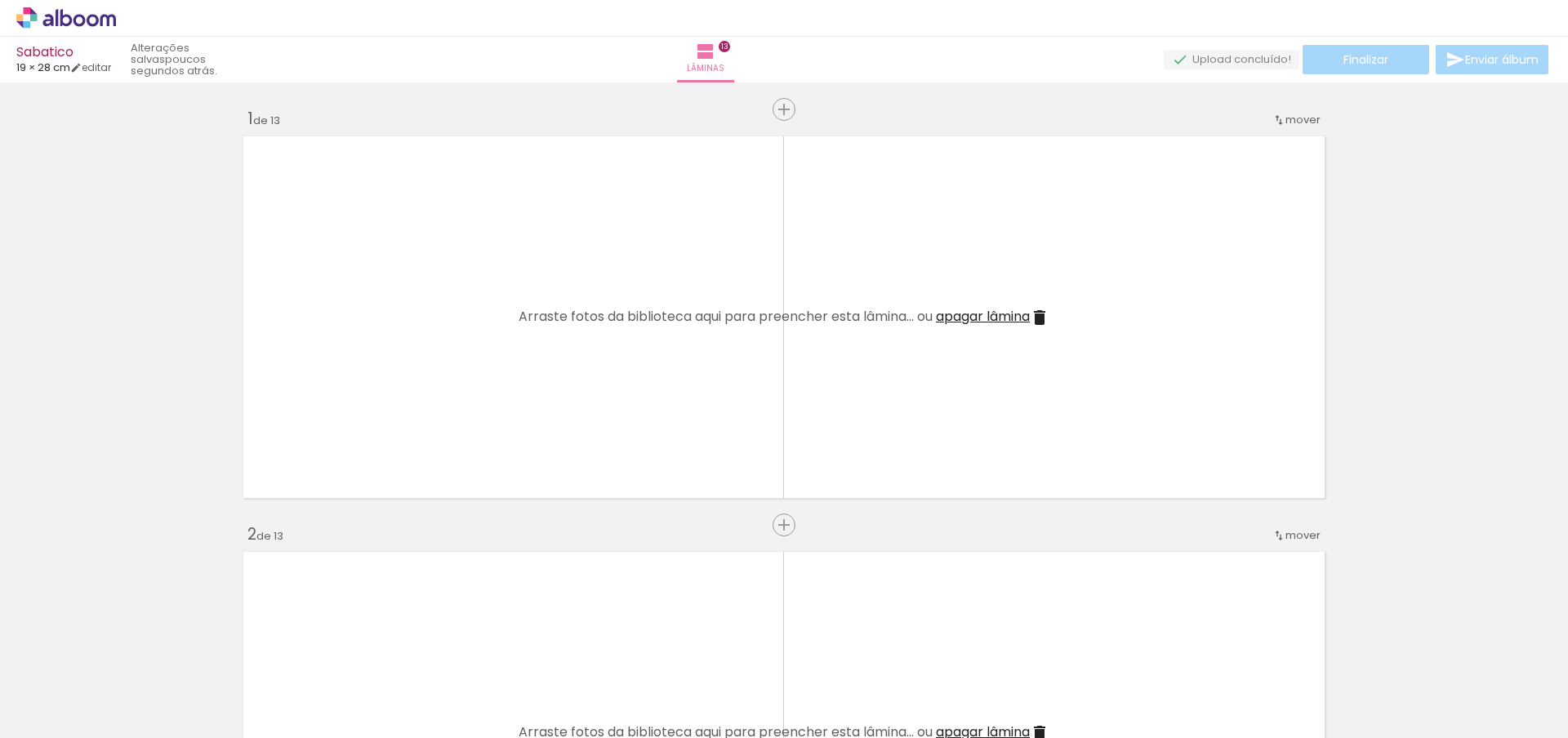
click at [39, 709] on span "Adicionar Fotos" at bounding box center [58, 716] width 49 height 18
click at [0, 0] on input "file" at bounding box center [0, 0] width 0 height 0
